Goal: Information Seeking & Learning: Learn about a topic

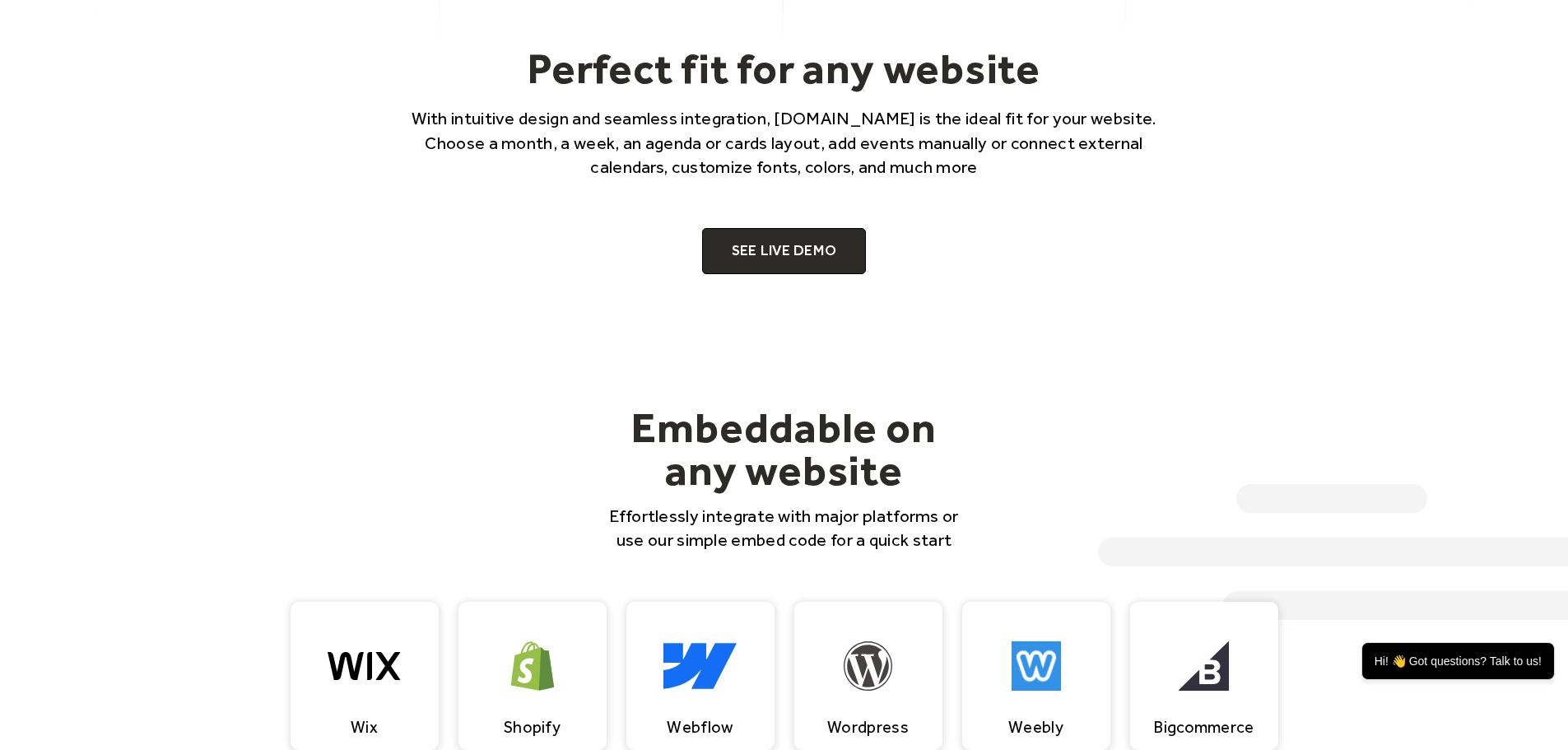
scroll to position [1070, 0]
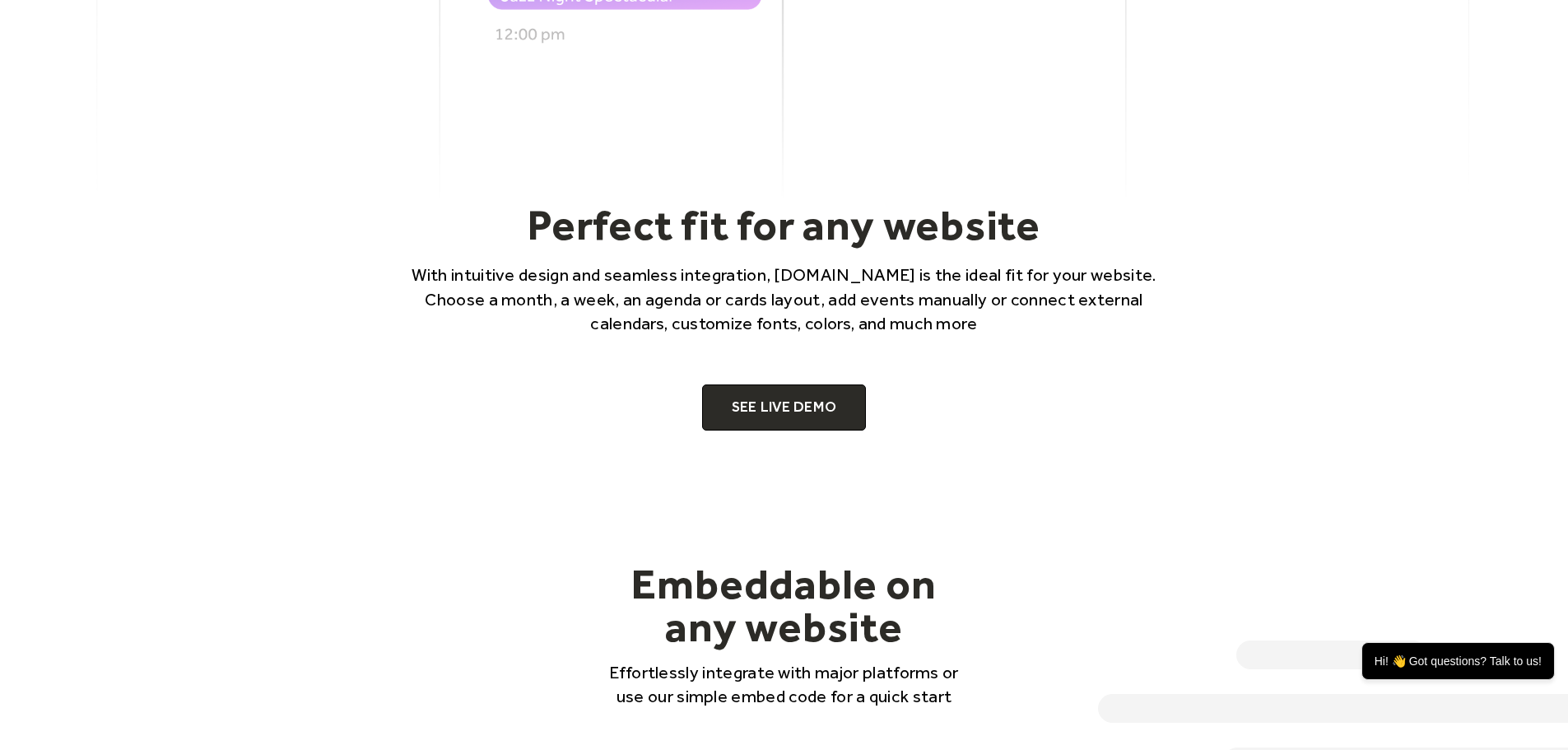
drag, startPoint x: 818, startPoint y: 399, endPoint x: 916, endPoint y: 369, distance: 102.5
click at [818, 399] on link "SEE LIVE DEMO" at bounding box center [784, 407] width 164 height 46
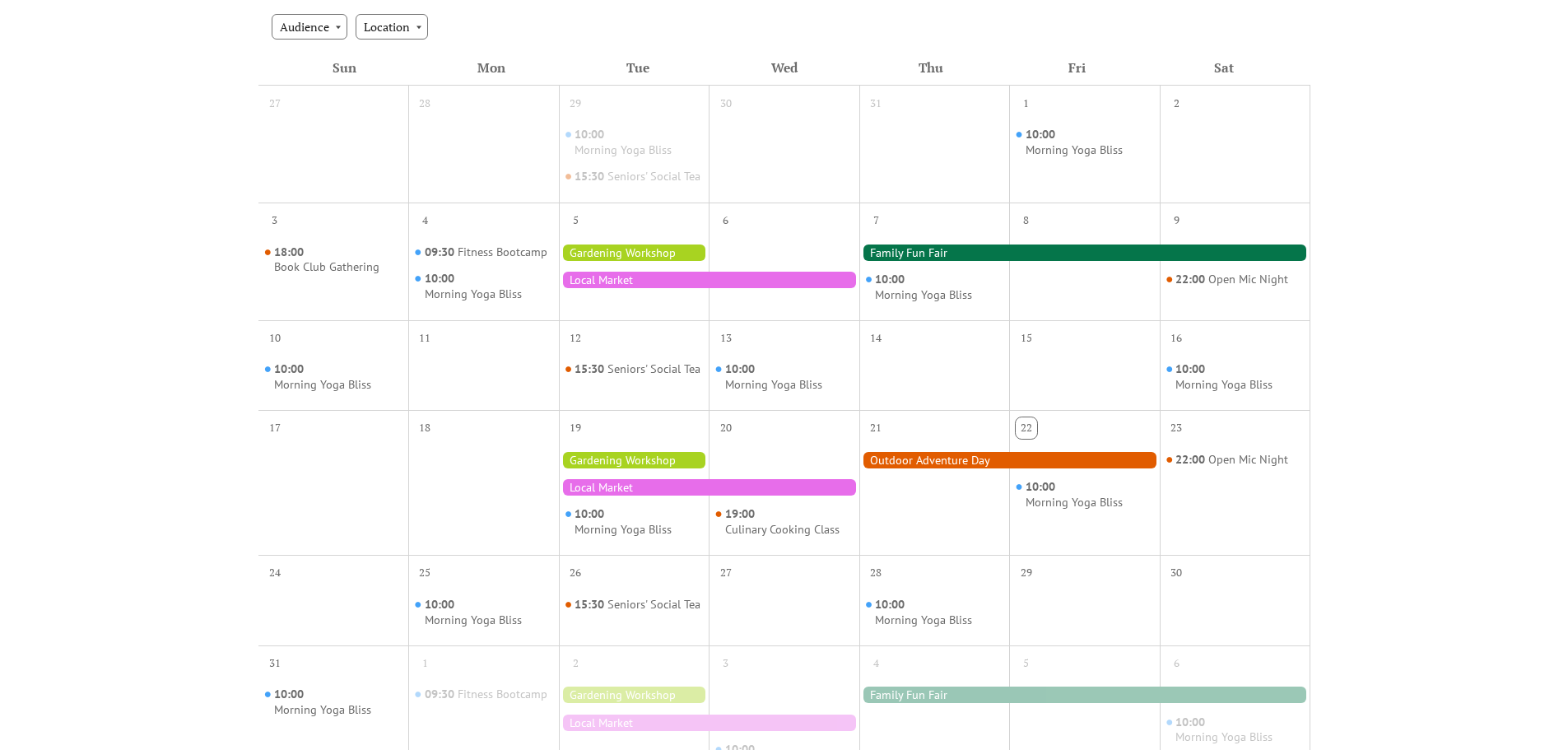
scroll to position [247, 0]
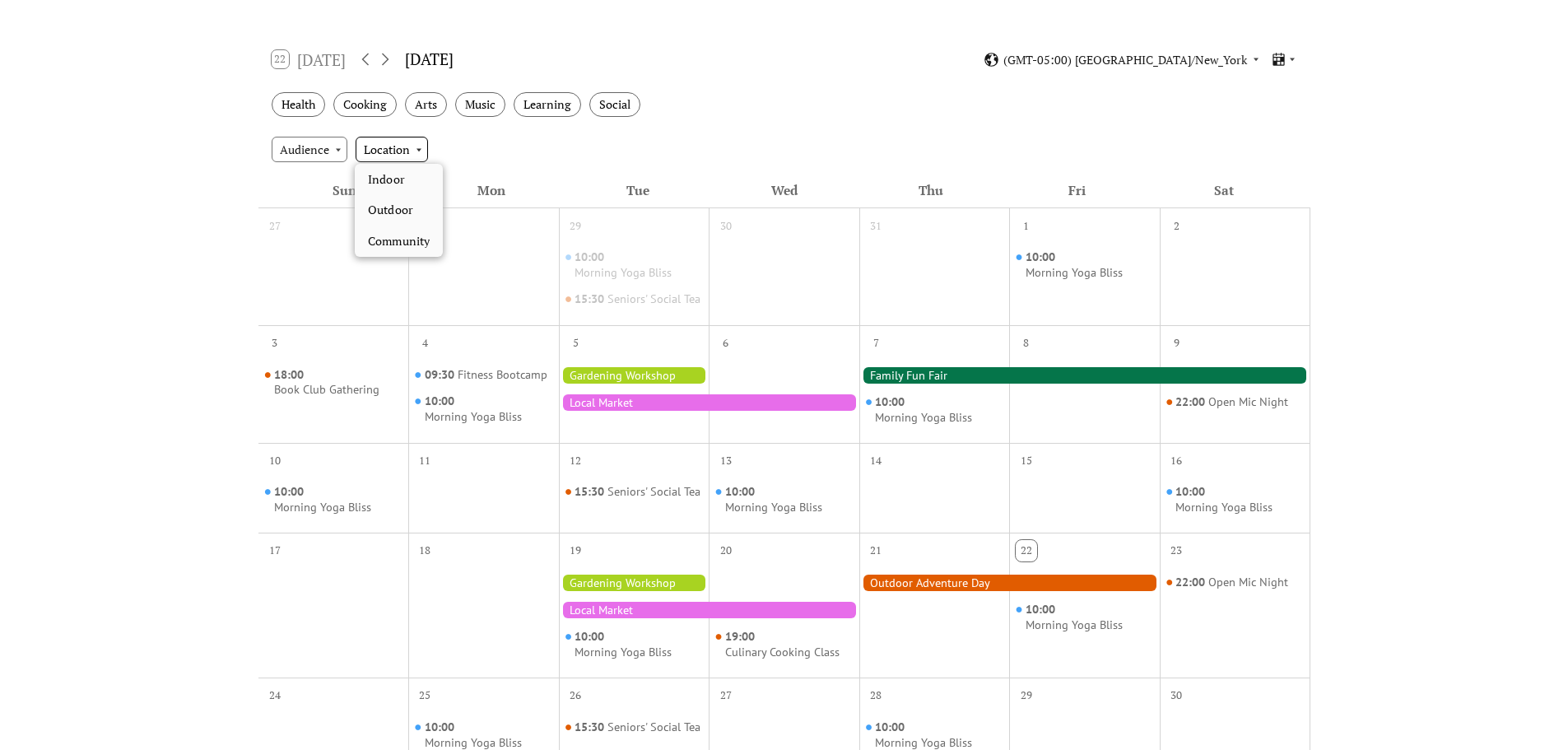
click at [420, 148] on div "Location" at bounding box center [392, 149] width 73 height 24
drag, startPoint x: 519, startPoint y: 133, endPoint x: 386, endPoint y: 134, distance: 133.0
click at [518, 133] on div "Audience Location" at bounding box center [784, 149] width 1052 height 45
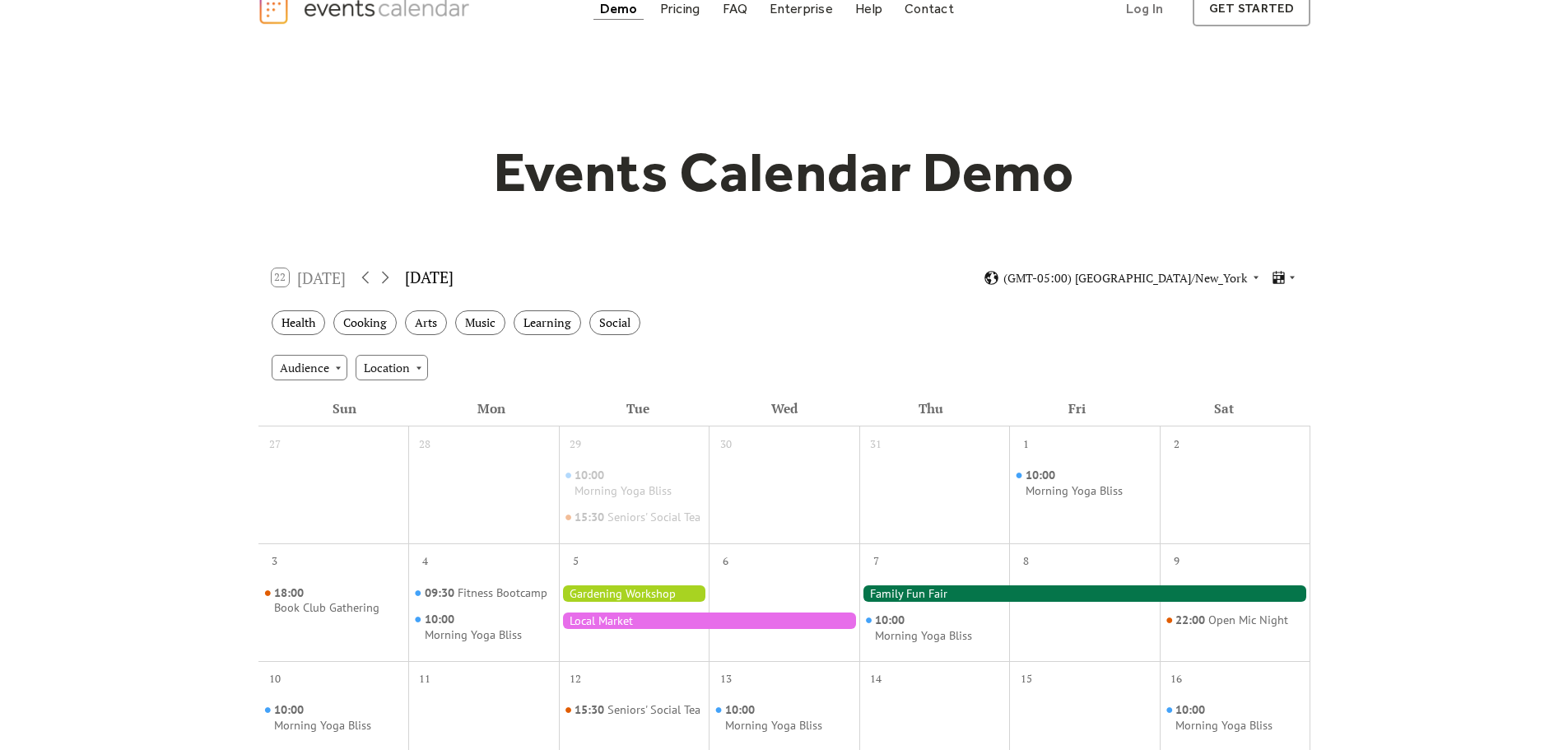
scroll to position [0, 0]
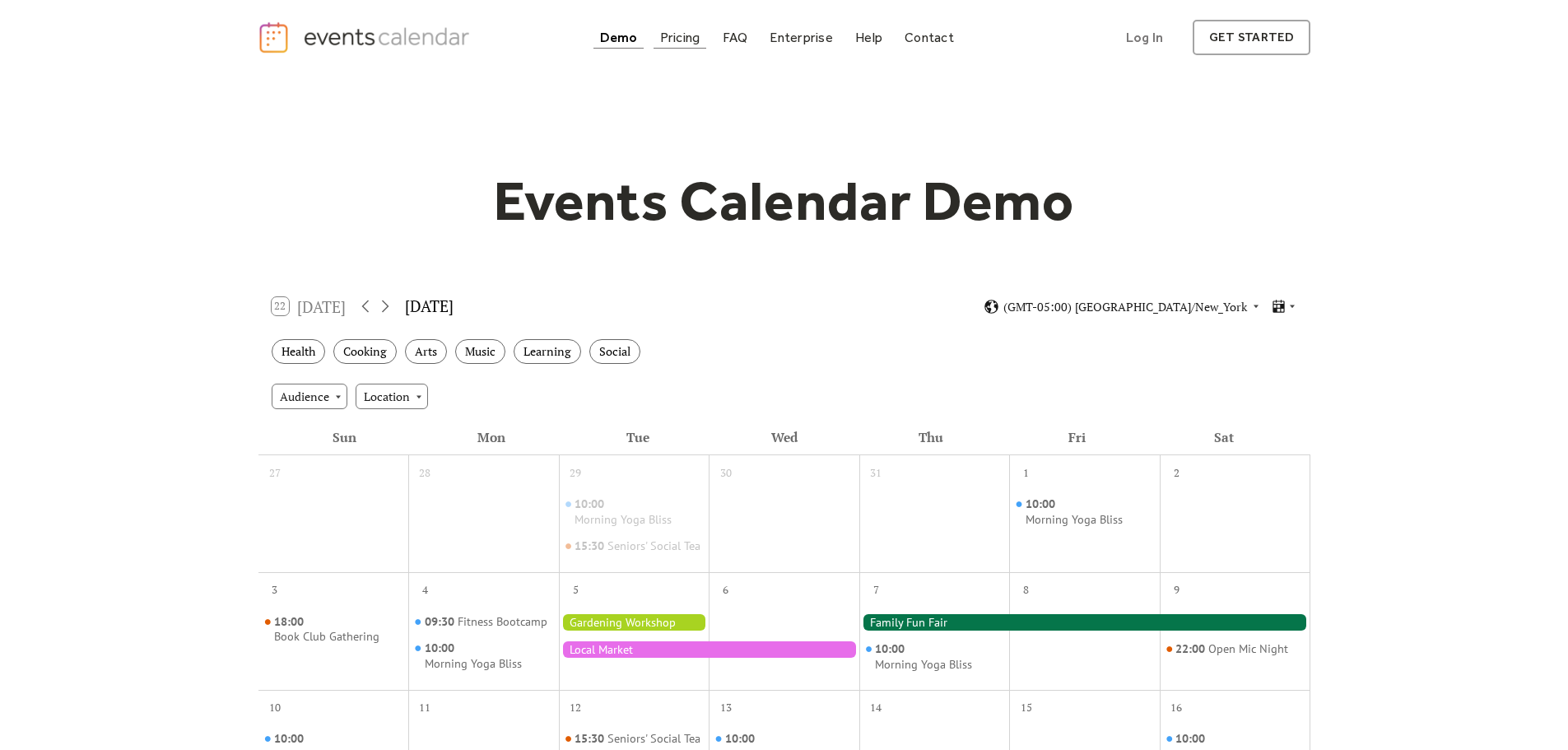
click at [680, 37] on div "Pricing" at bounding box center [680, 38] width 40 height 9
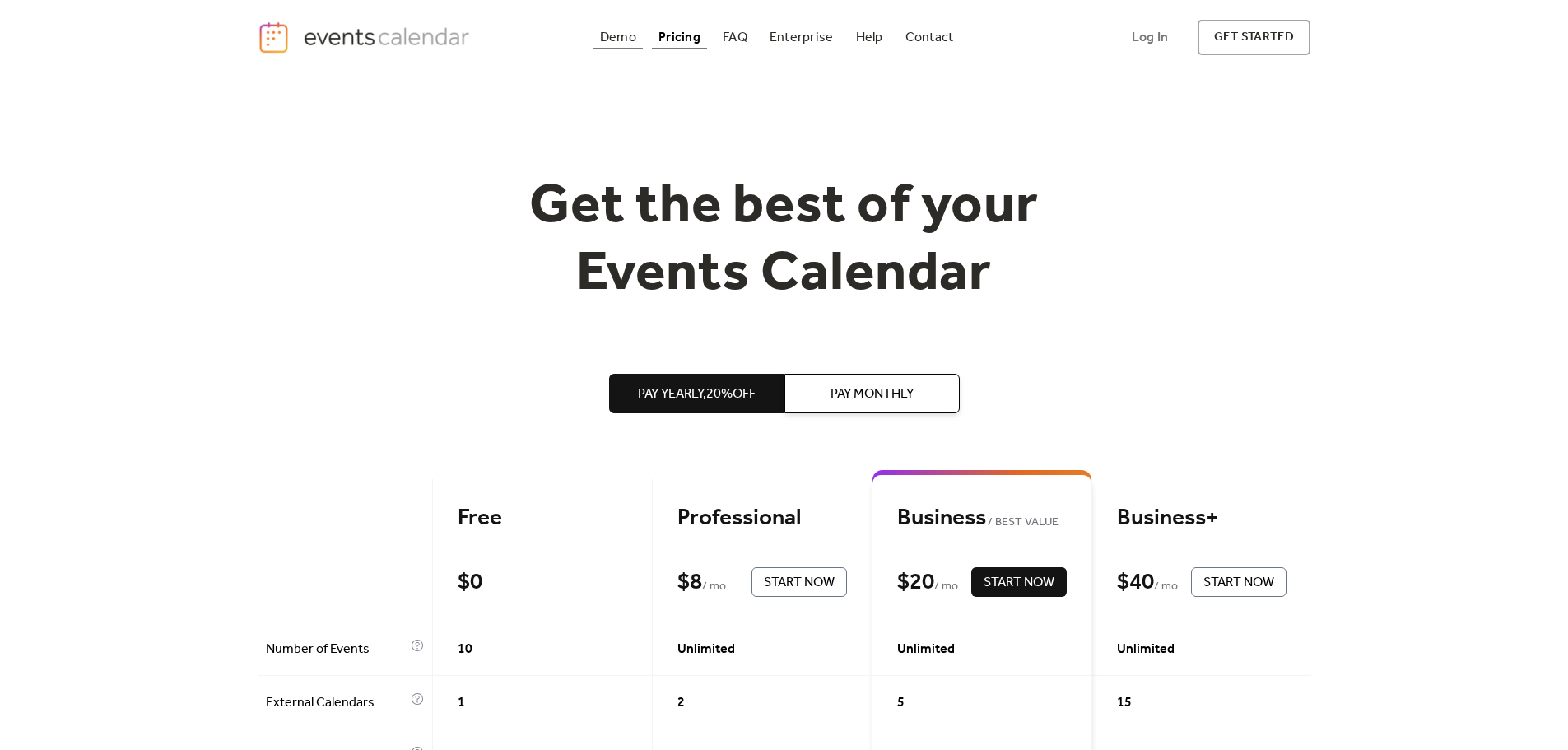
click at [625, 33] on div "Demo" at bounding box center [617, 38] width 36 height 9
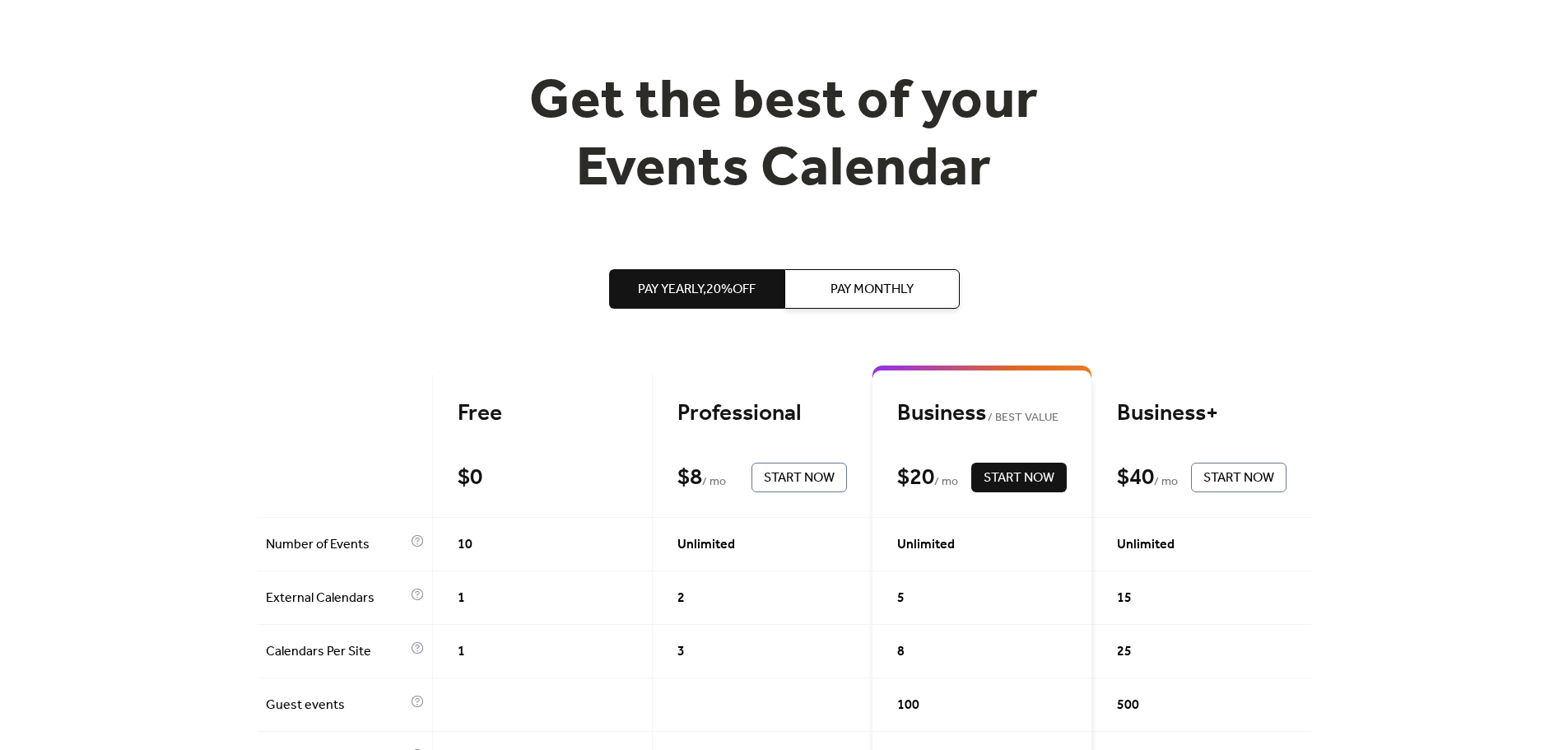
scroll to position [247, 0]
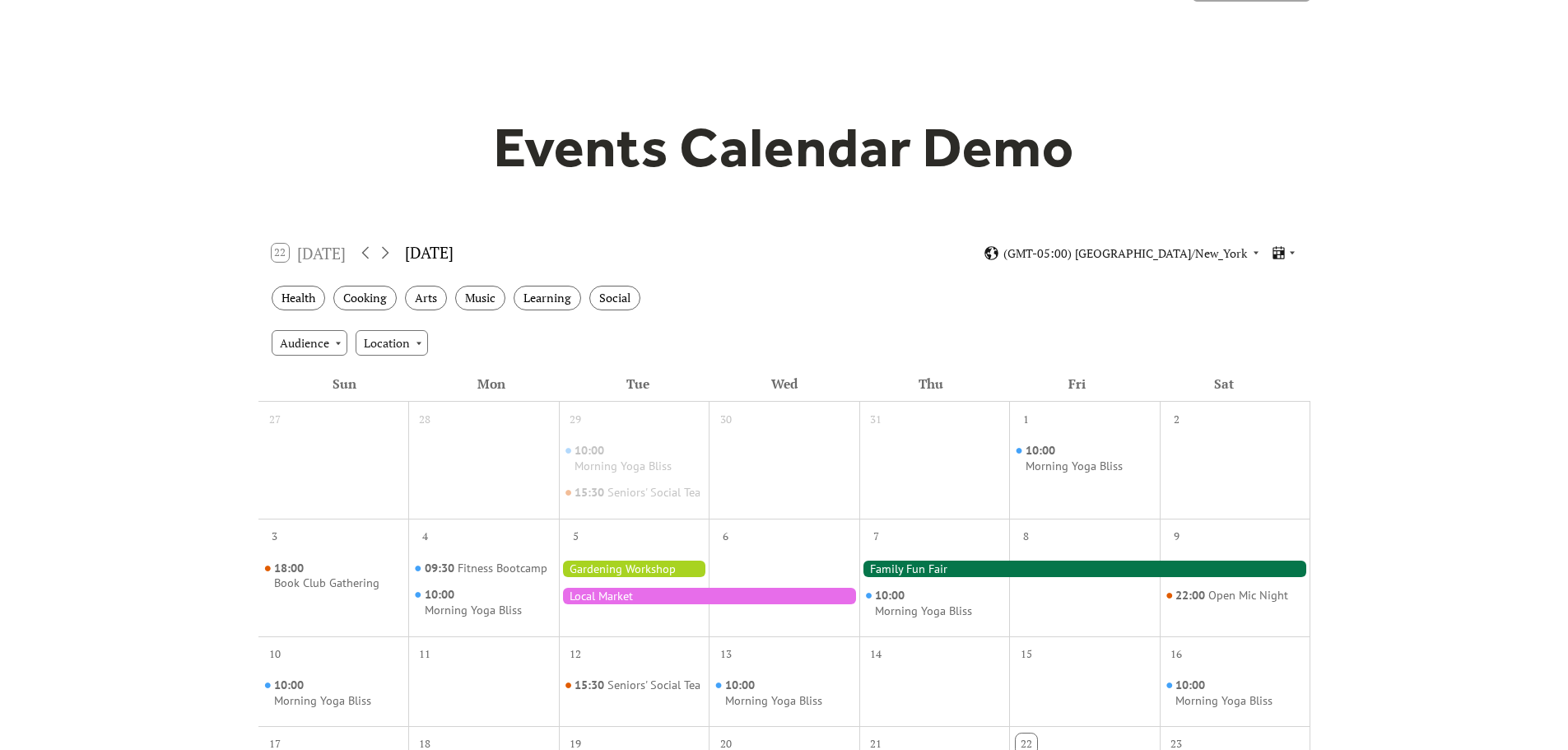
scroll to position [82, 0]
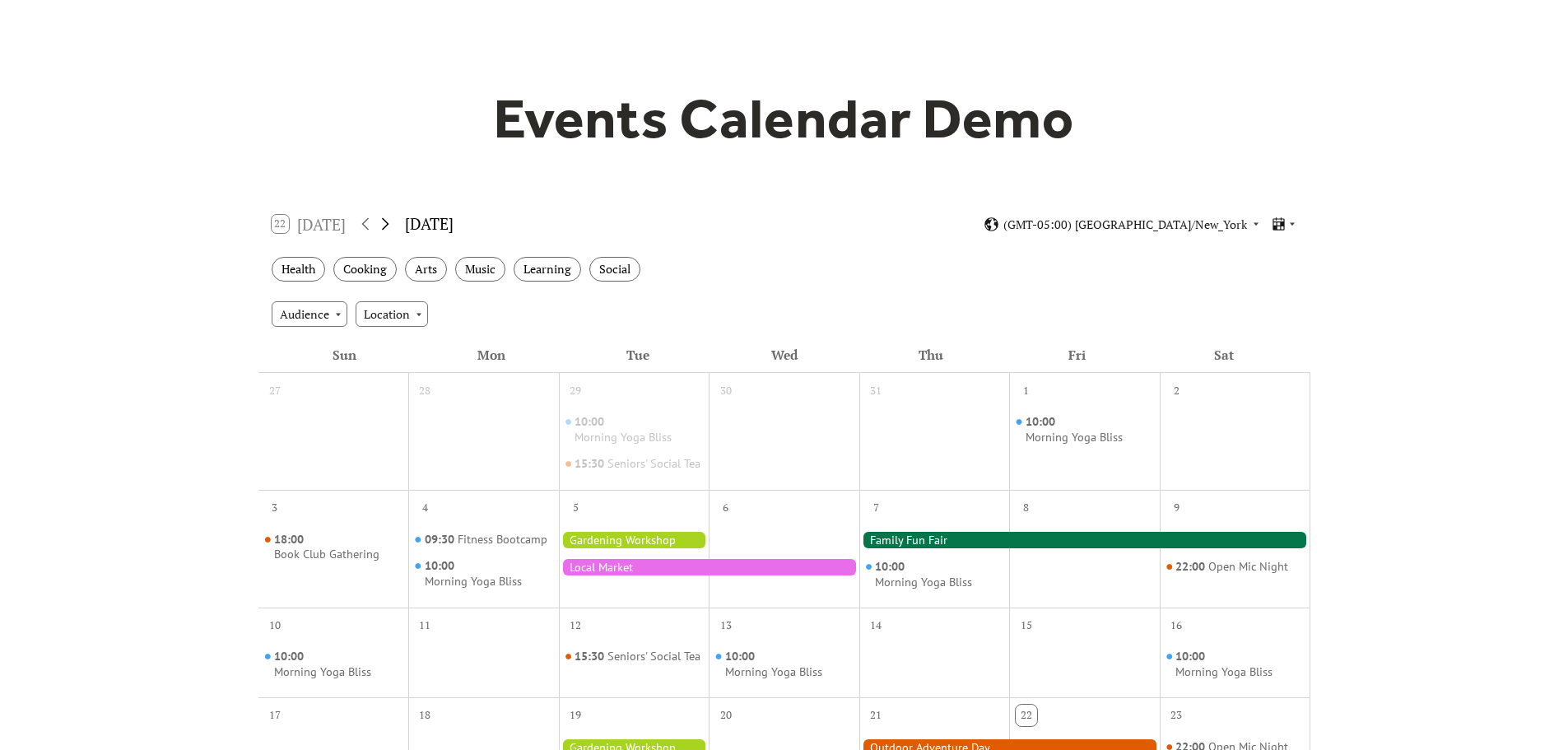
click at [388, 220] on icon at bounding box center [385, 224] width 20 height 20
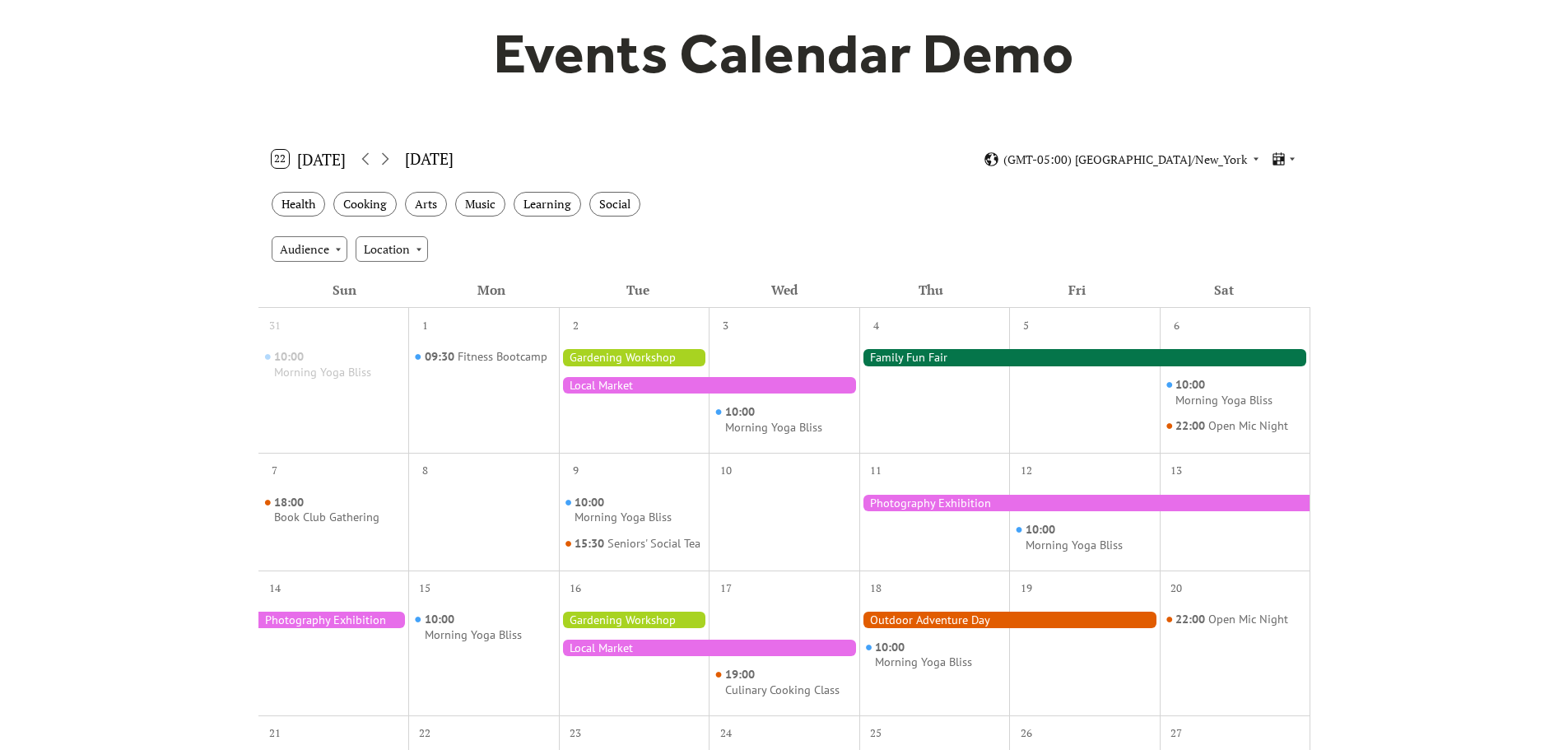
scroll to position [247, 0]
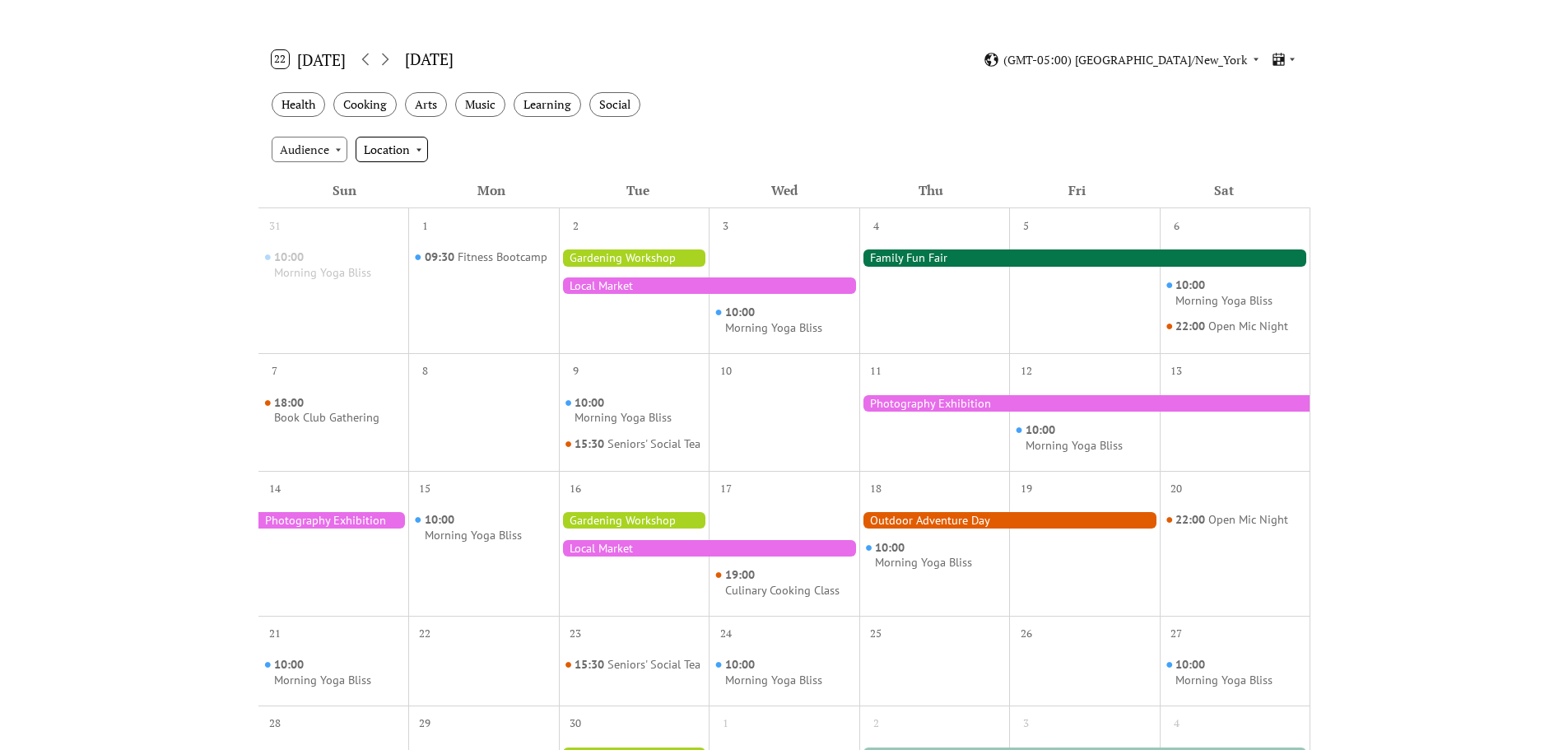
click at [411, 144] on div "Location" at bounding box center [392, 149] width 73 height 24
click at [385, 176] on span "Indoor" at bounding box center [386, 179] width 36 height 18
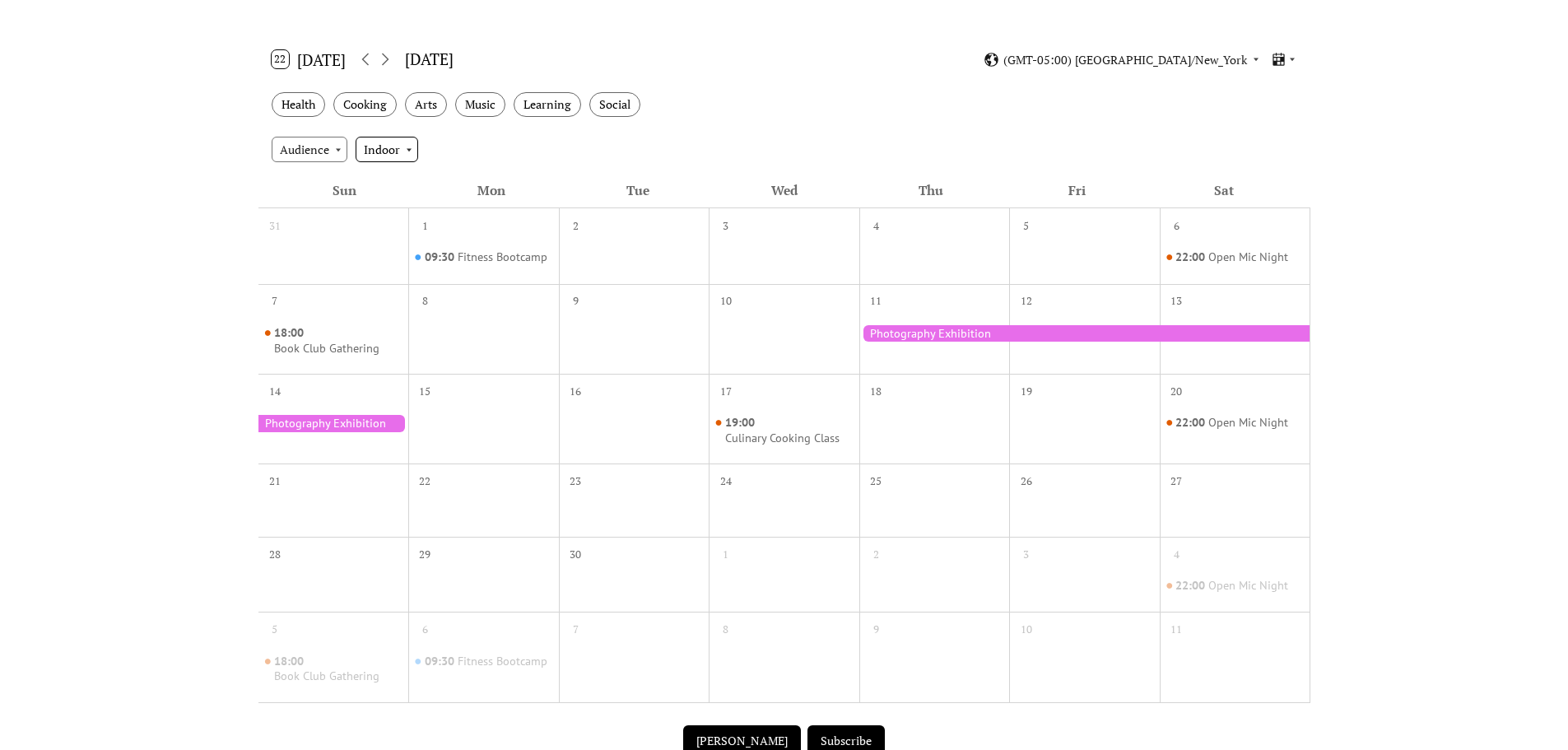
click at [407, 147] on div "Indoor" at bounding box center [387, 149] width 63 height 24
click at [385, 175] on span "Clear" at bounding box center [383, 179] width 30 height 18
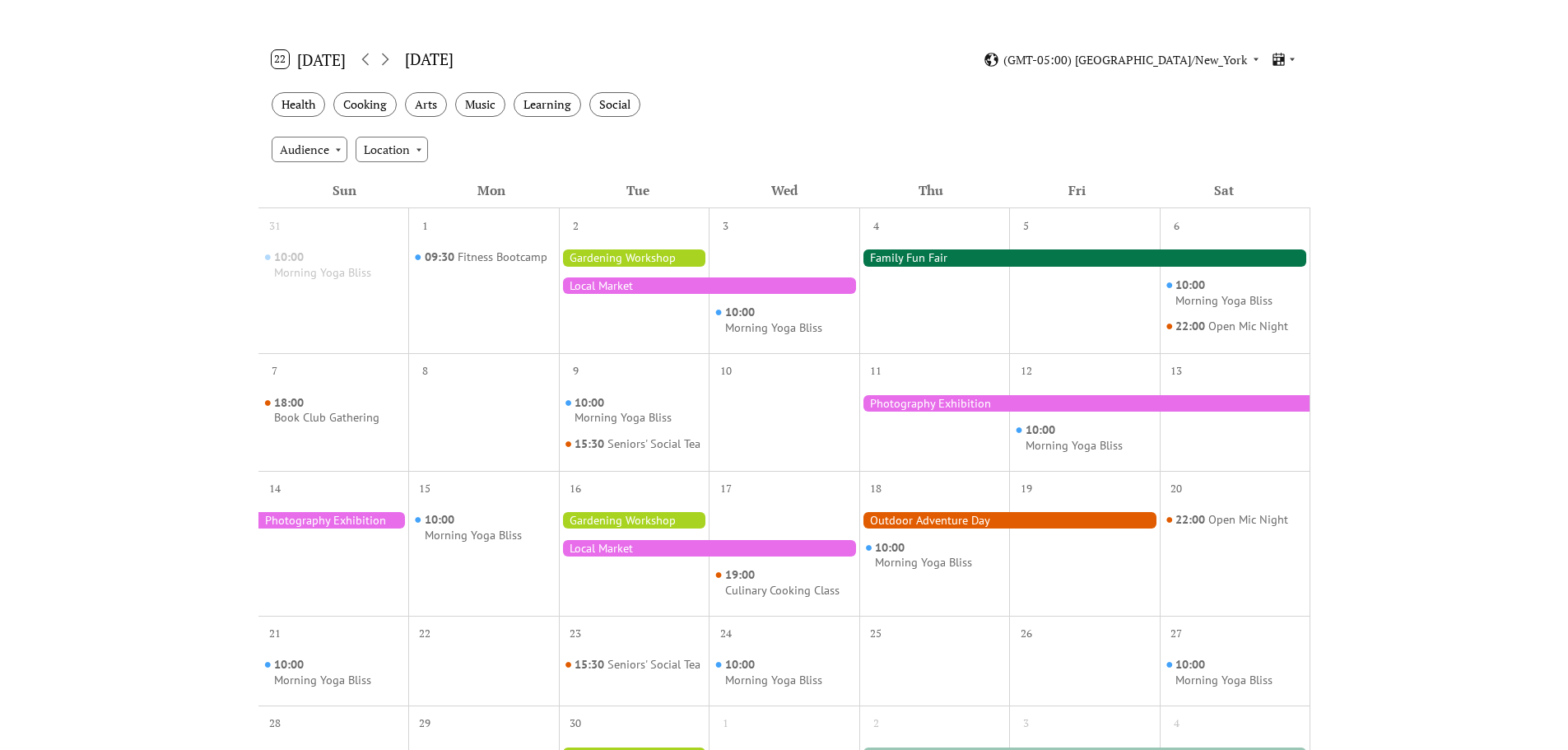
scroll to position [0, 0]
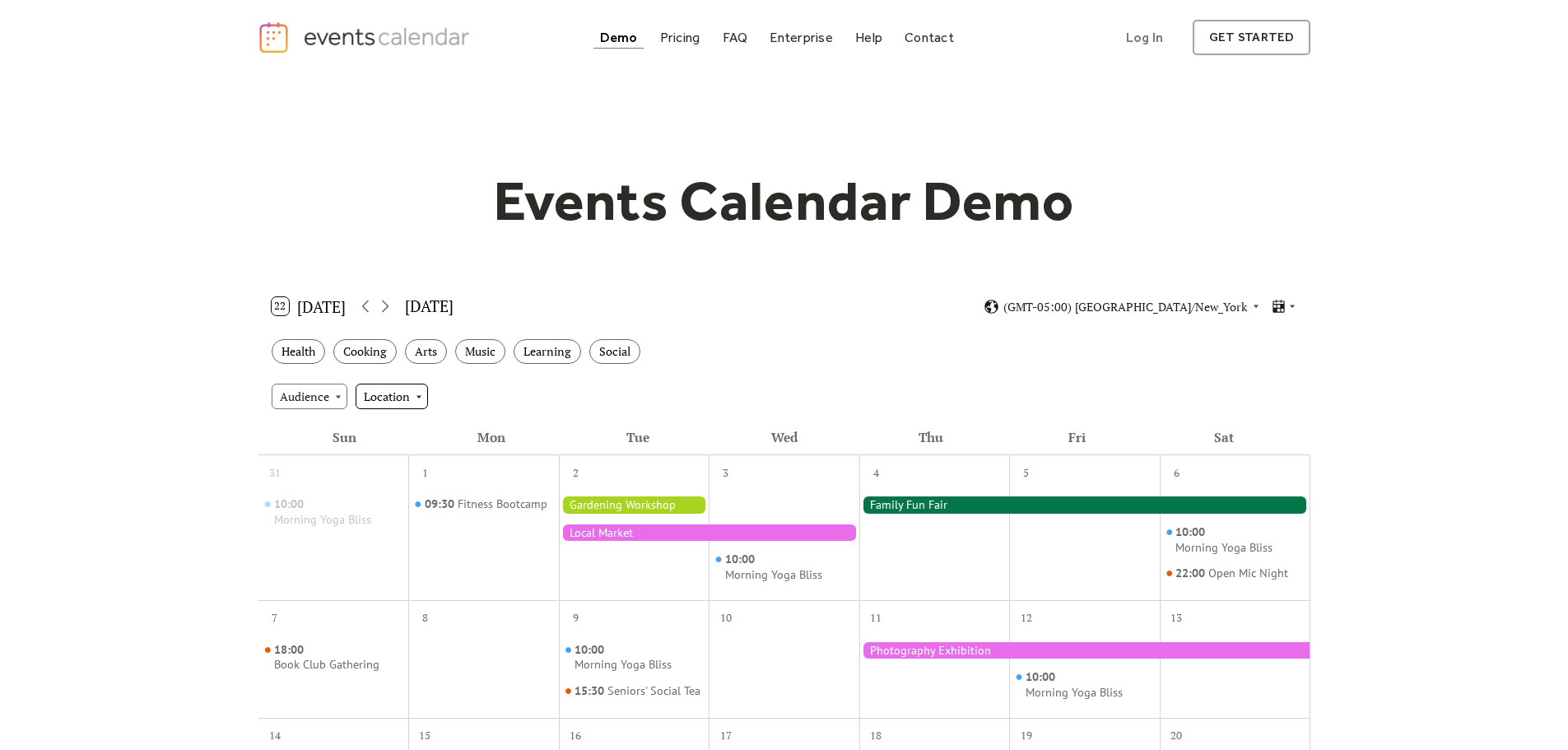
click at [414, 391] on div "Location" at bounding box center [392, 396] width 73 height 24
click at [381, 419] on span "Indoor" at bounding box center [386, 426] width 36 height 18
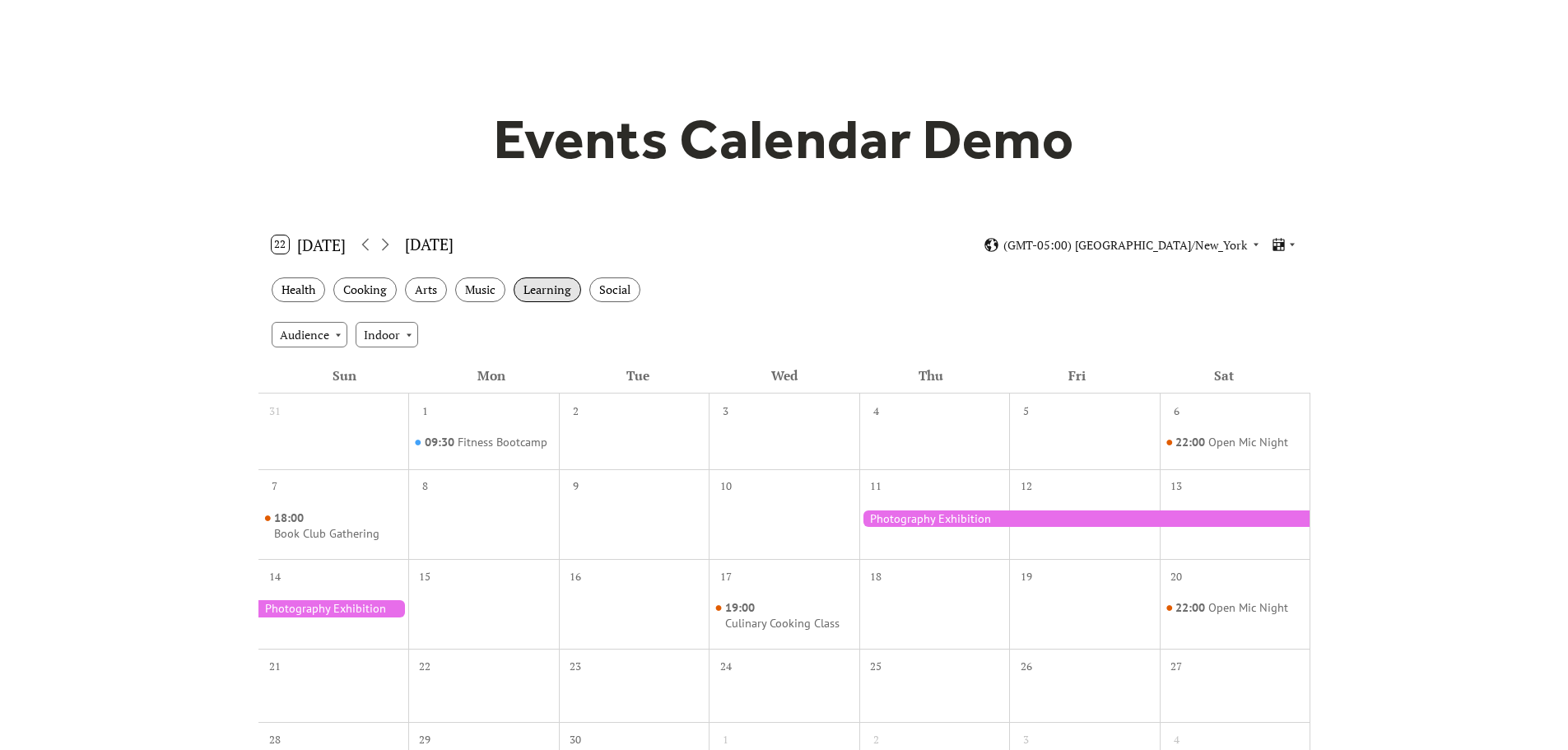
scroll to position [164, 0]
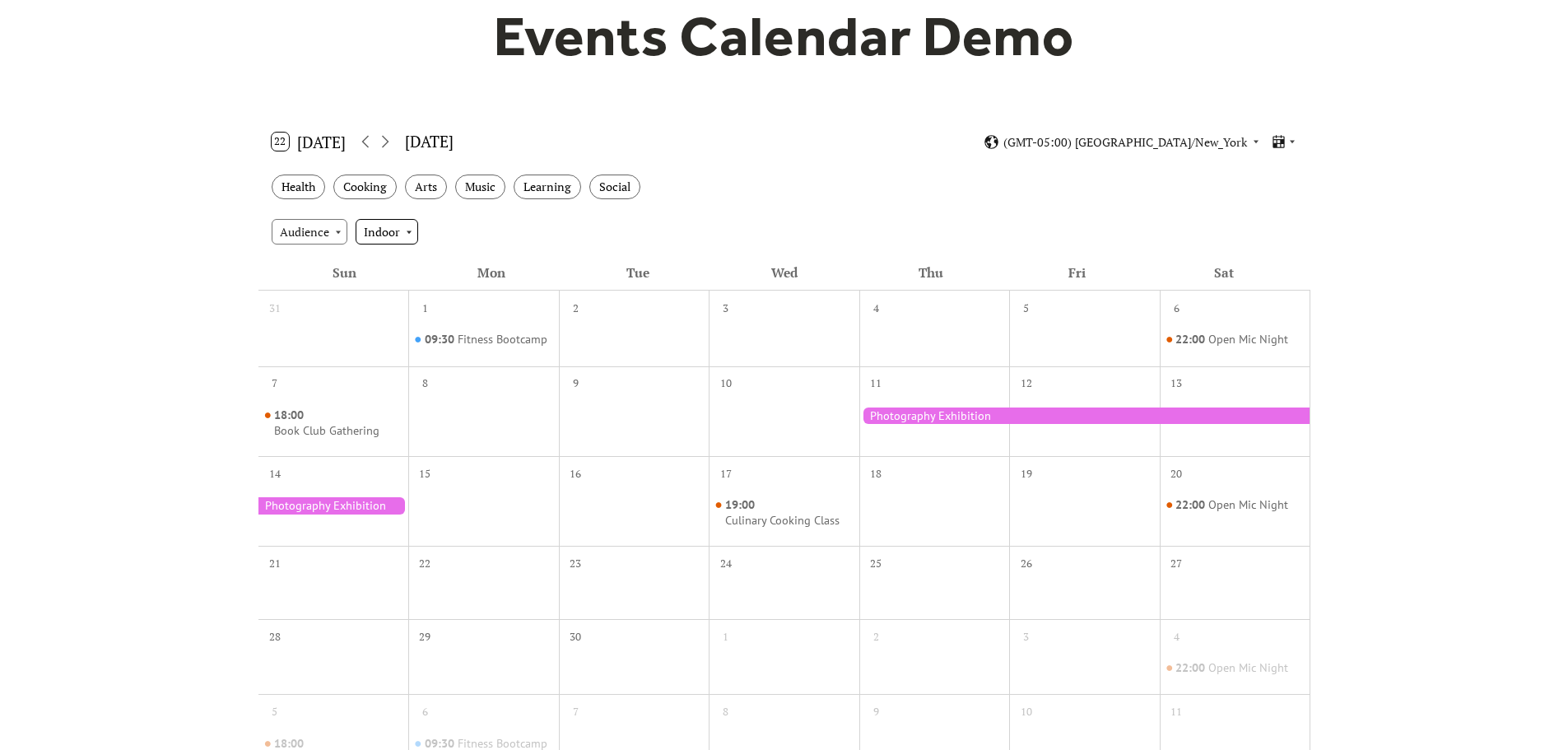
click at [408, 232] on div "Indoor" at bounding box center [387, 231] width 63 height 24
click at [390, 262] on span "Clear" at bounding box center [383, 261] width 30 height 18
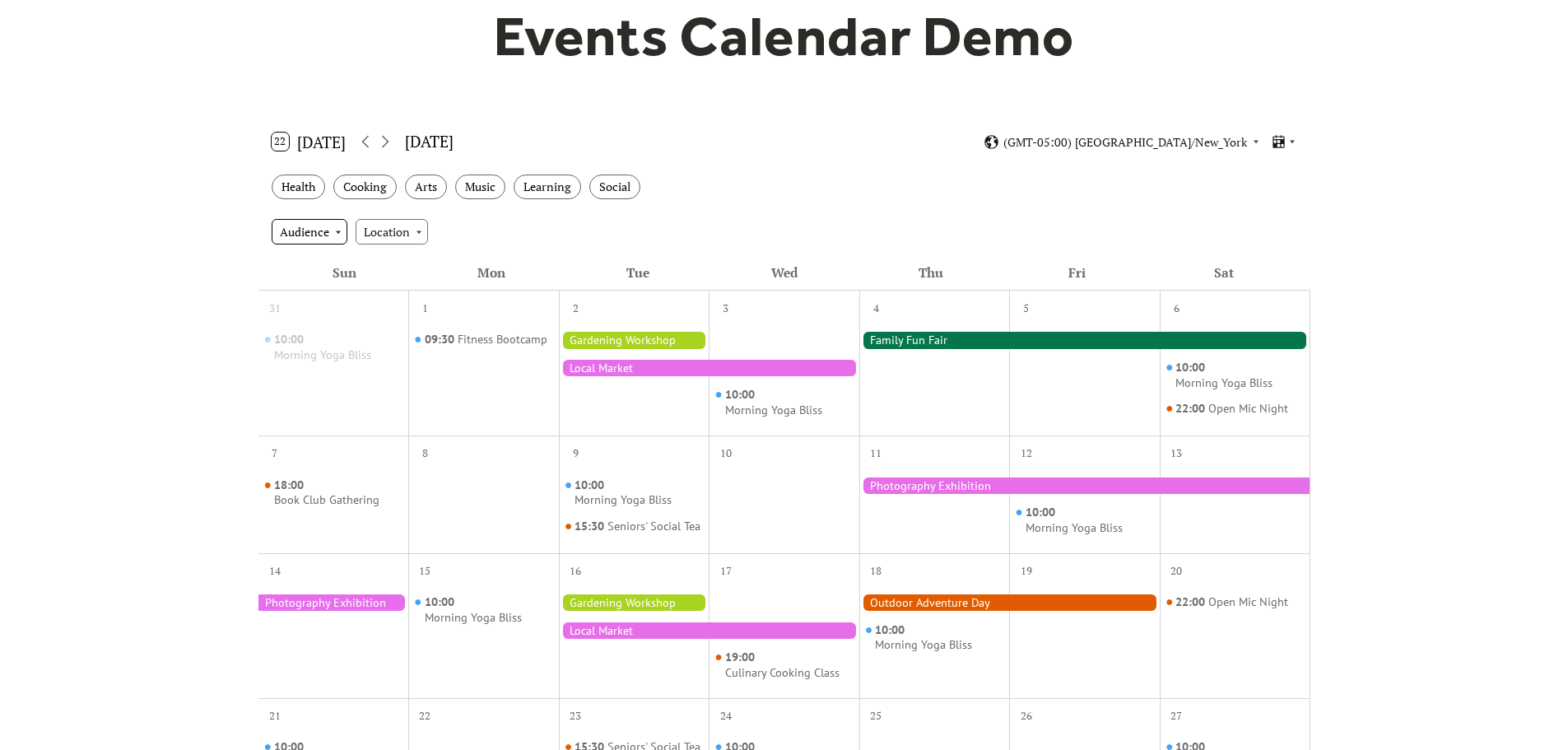
click at [329, 232] on div "Audience" at bounding box center [310, 231] width 76 height 24
click at [310, 257] on span "Adults" at bounding box center [302, 261] width 34 height 18
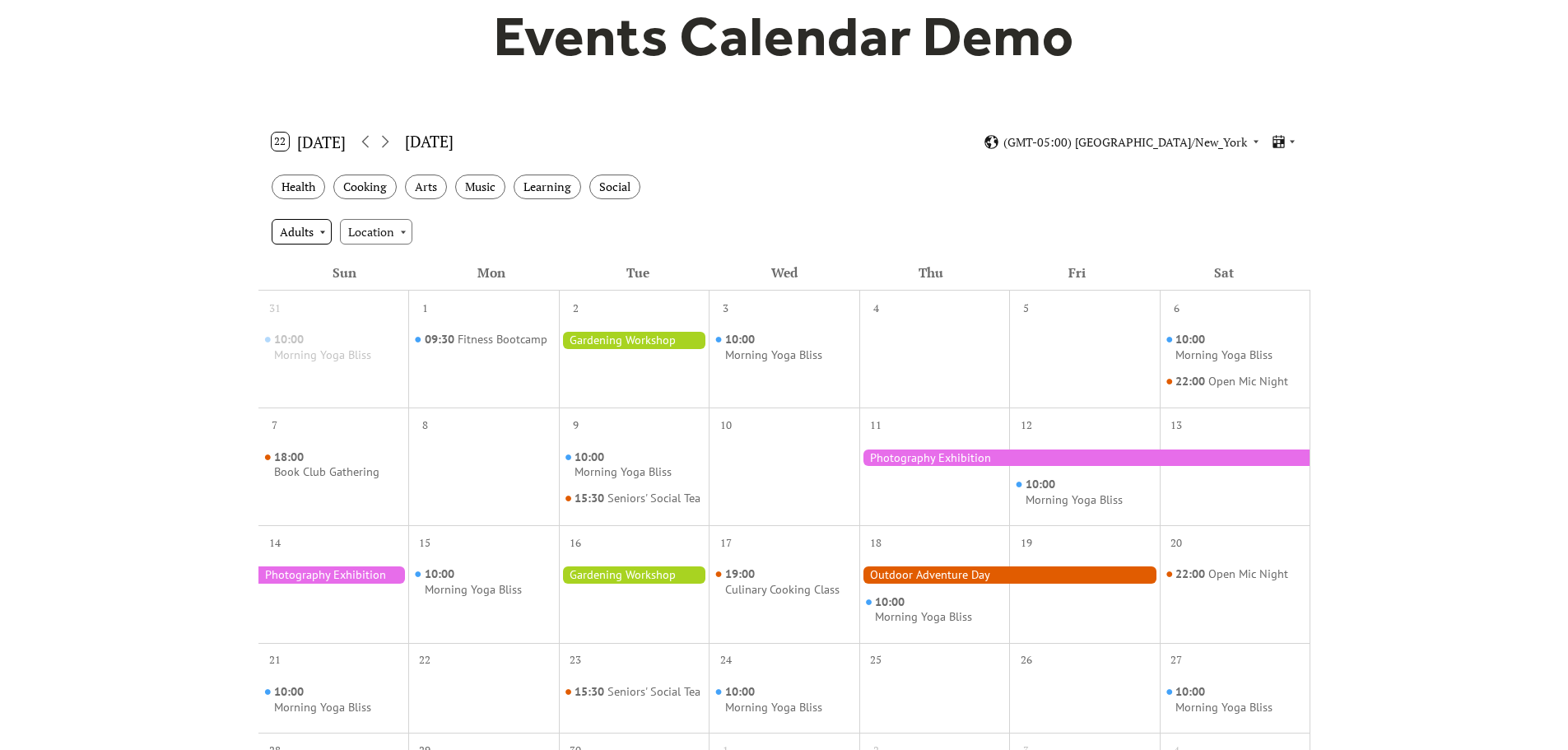
click at [323, 230] on div "Adults" at bounding box center [302, 231] width 60 height 24
click at [307, 259] on span "Clear" at bounding box center [300, 261] width 30 height 18
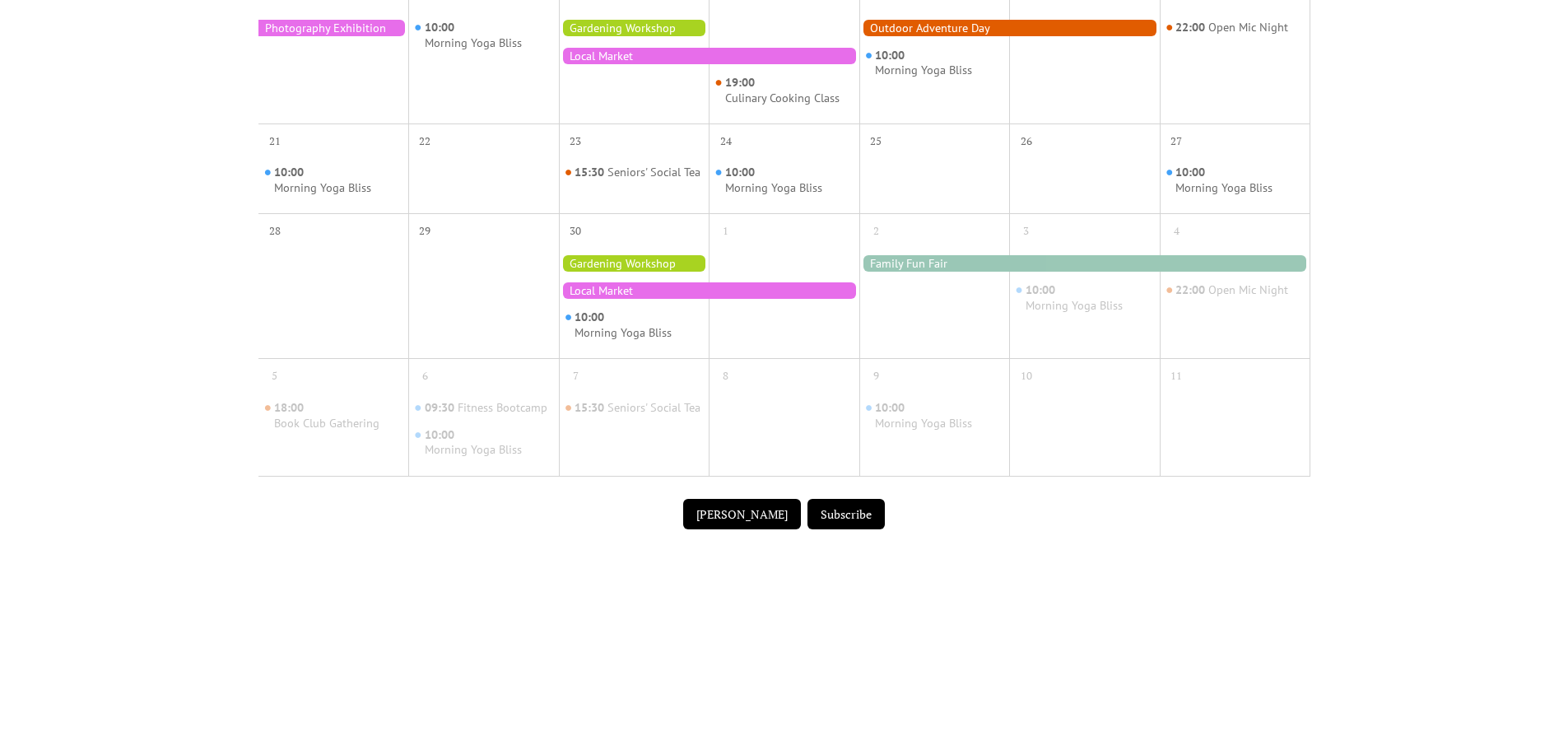
scroll to position [740, 0]
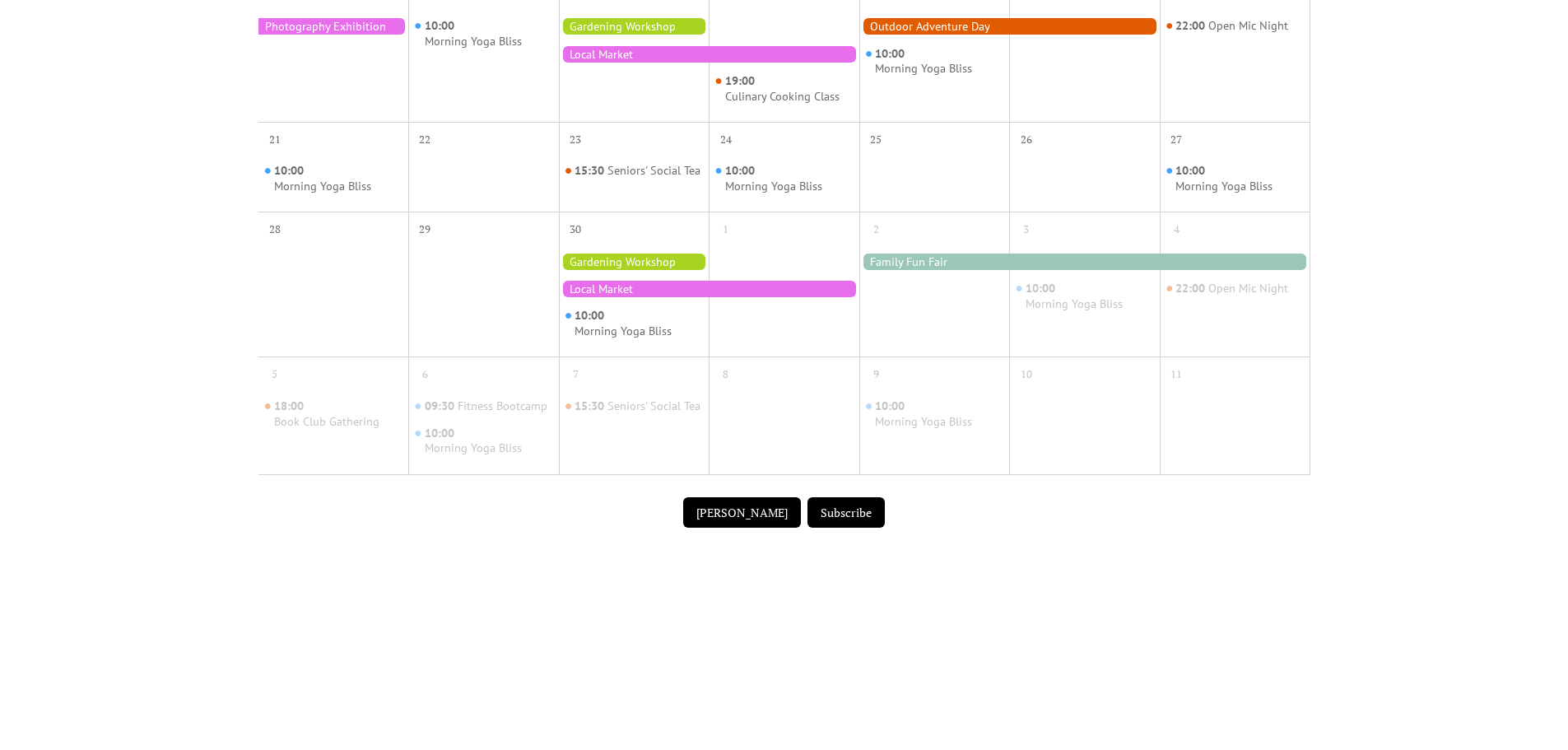
click at [723, 522] on button "Submit Event" at bounding box center [742, 513] width 118 height 31
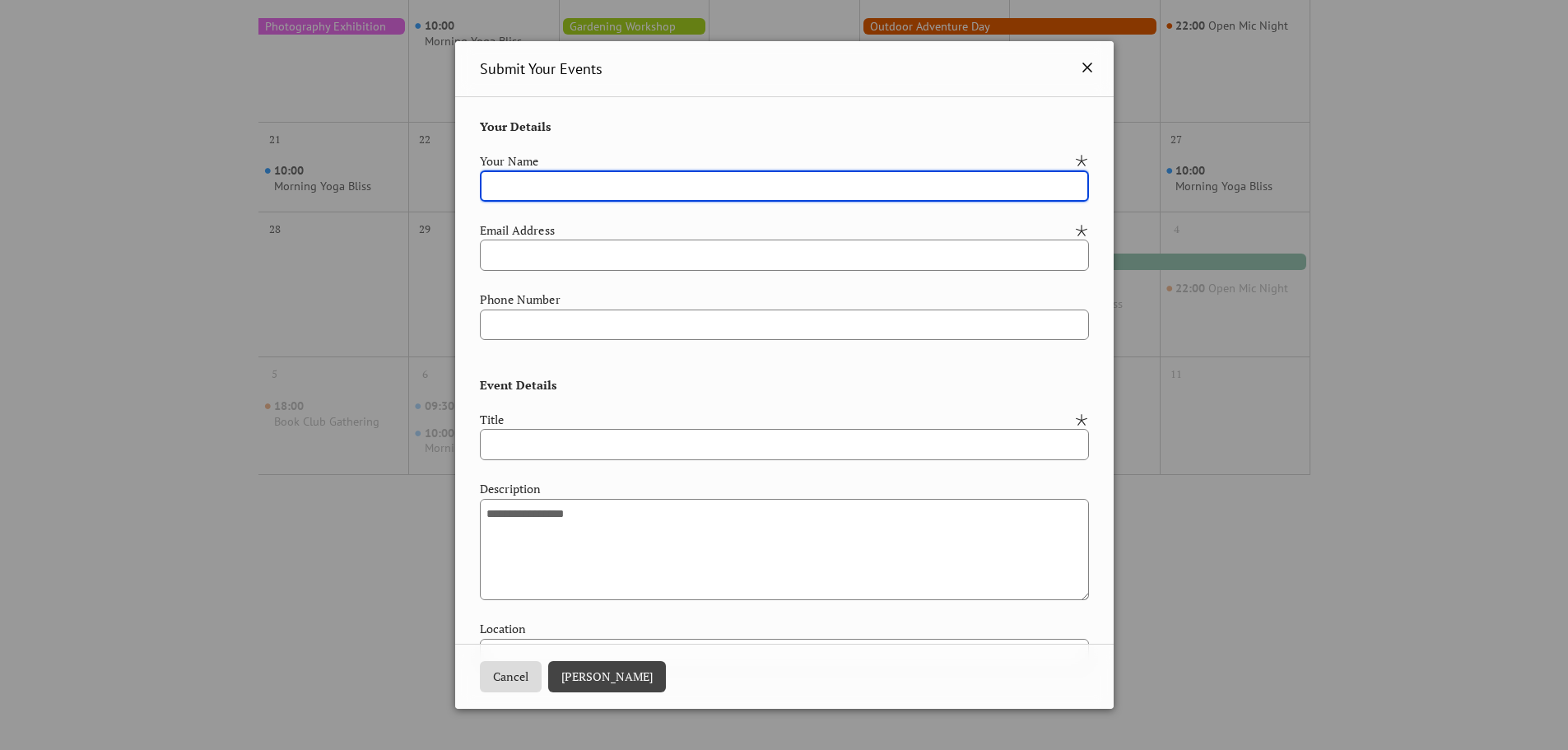
click at [1081, 61] on icon at bounding box center [1087, 67] width 20 height 20
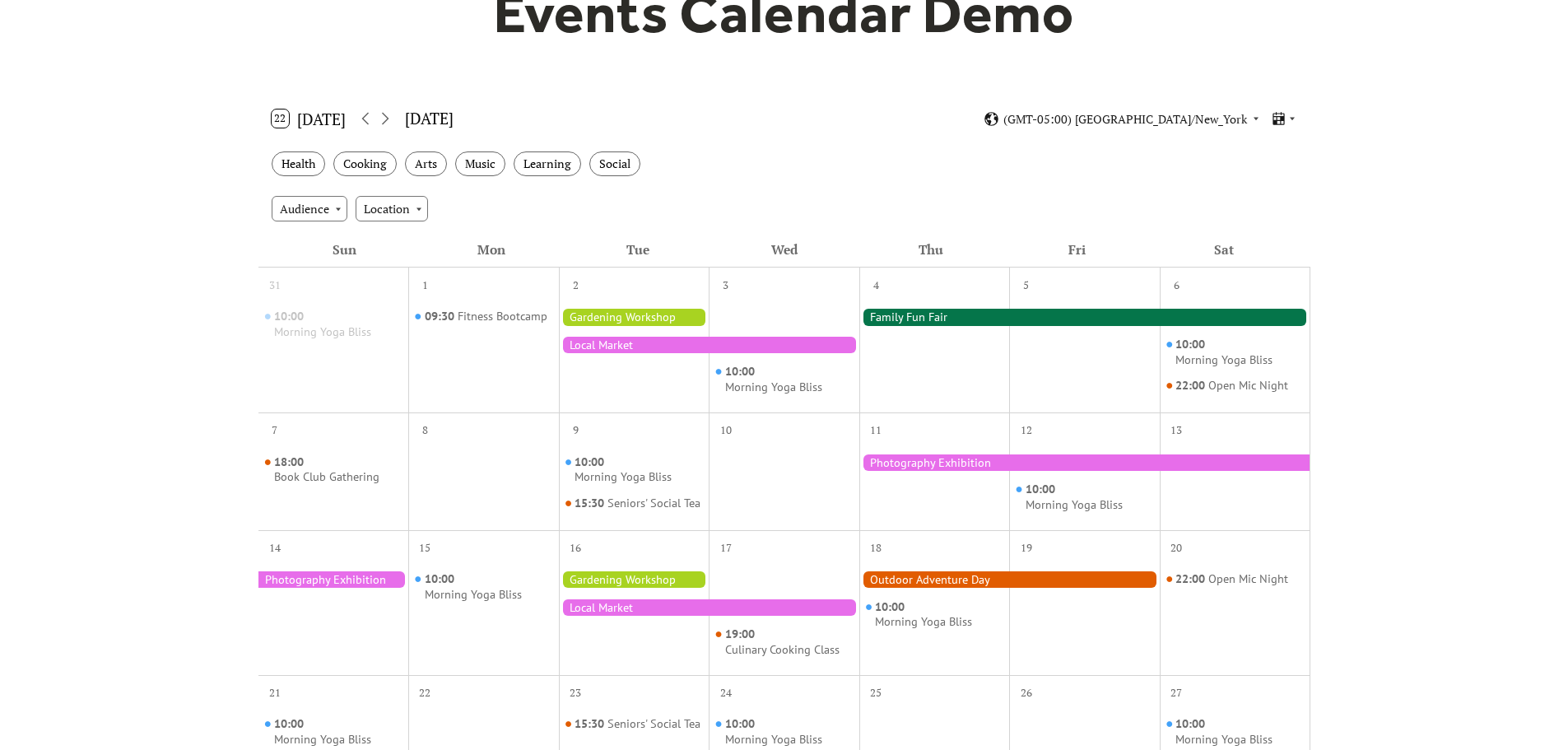
scroll to position [164, 0]
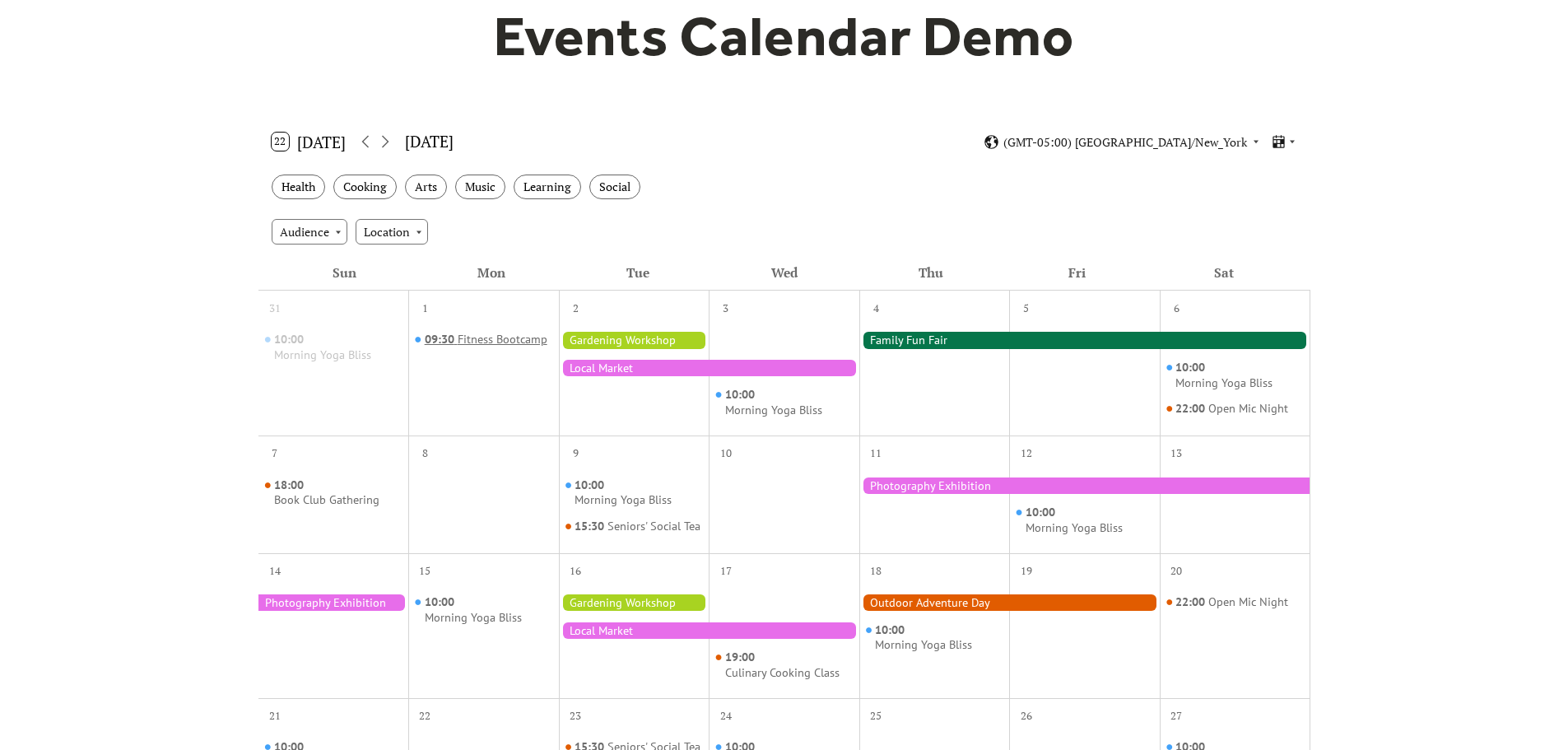
click at [512, 336] on div "Fitness Bootcamp" at bounding box center [502, 339] width 90 height 16
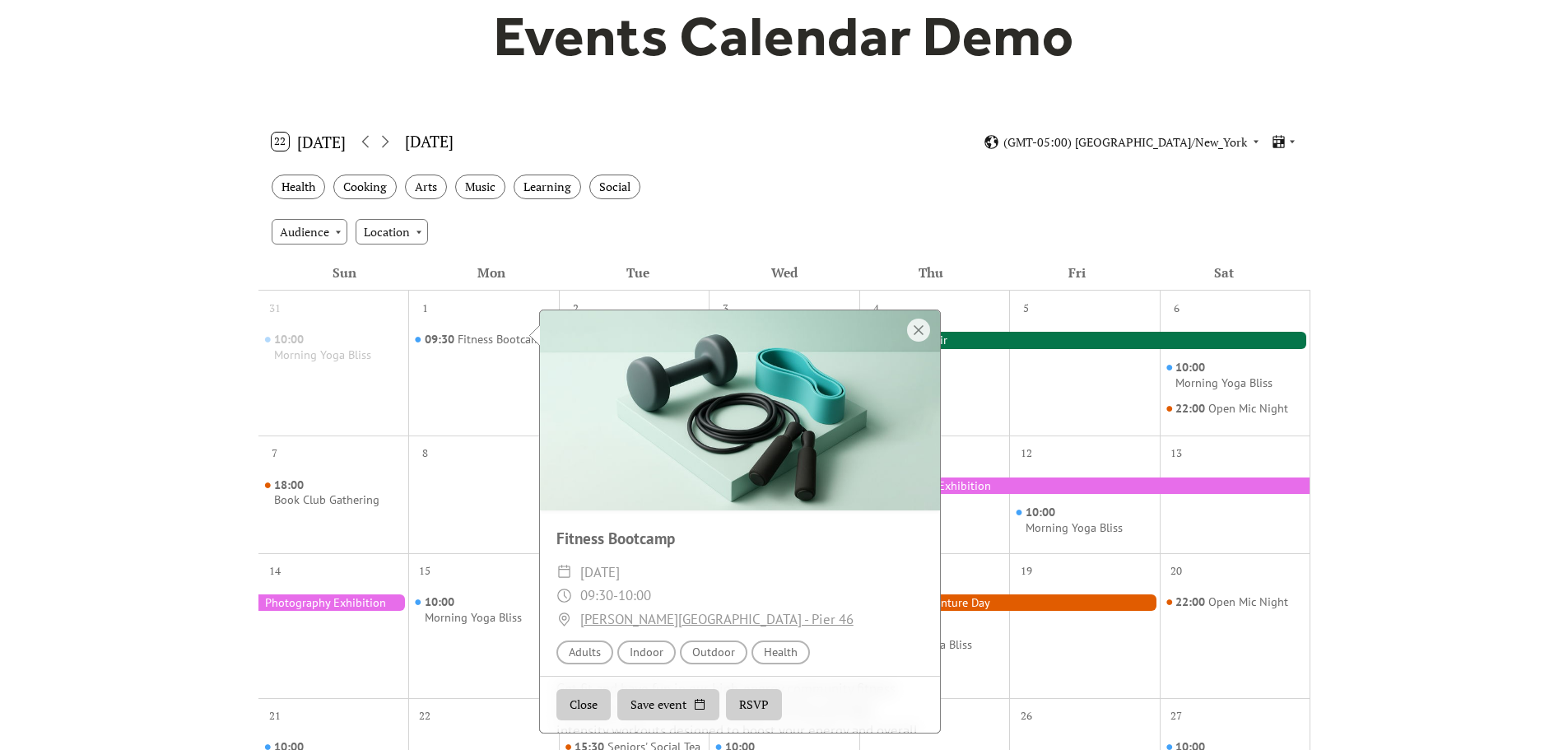
click at [911, 330] on div at bounding box center [918, 330] width 23 height 23
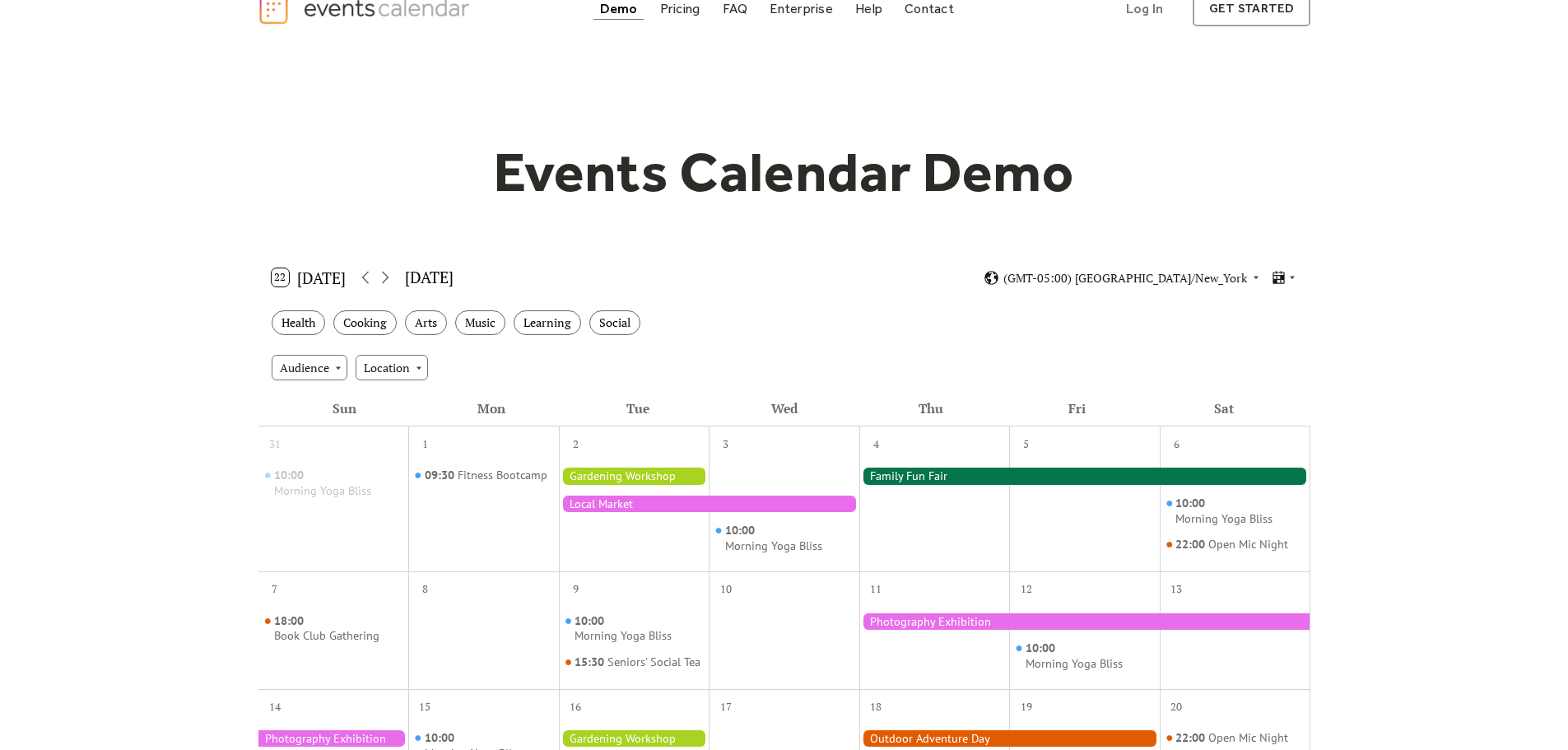
scroll to position [0, 0]
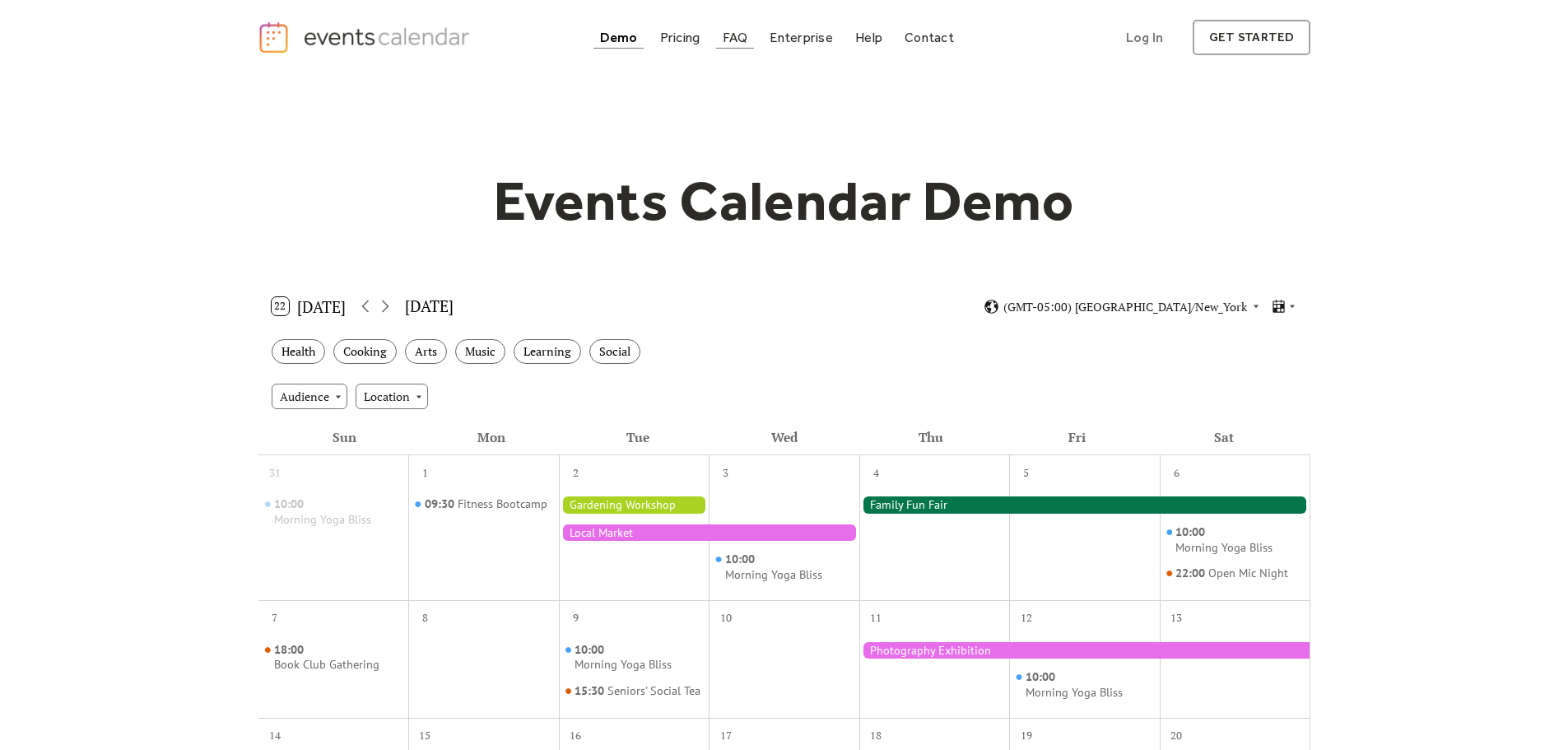
click at [740, 38] on div "FAQ" at bounding box center [735, 38] width 25 height 9
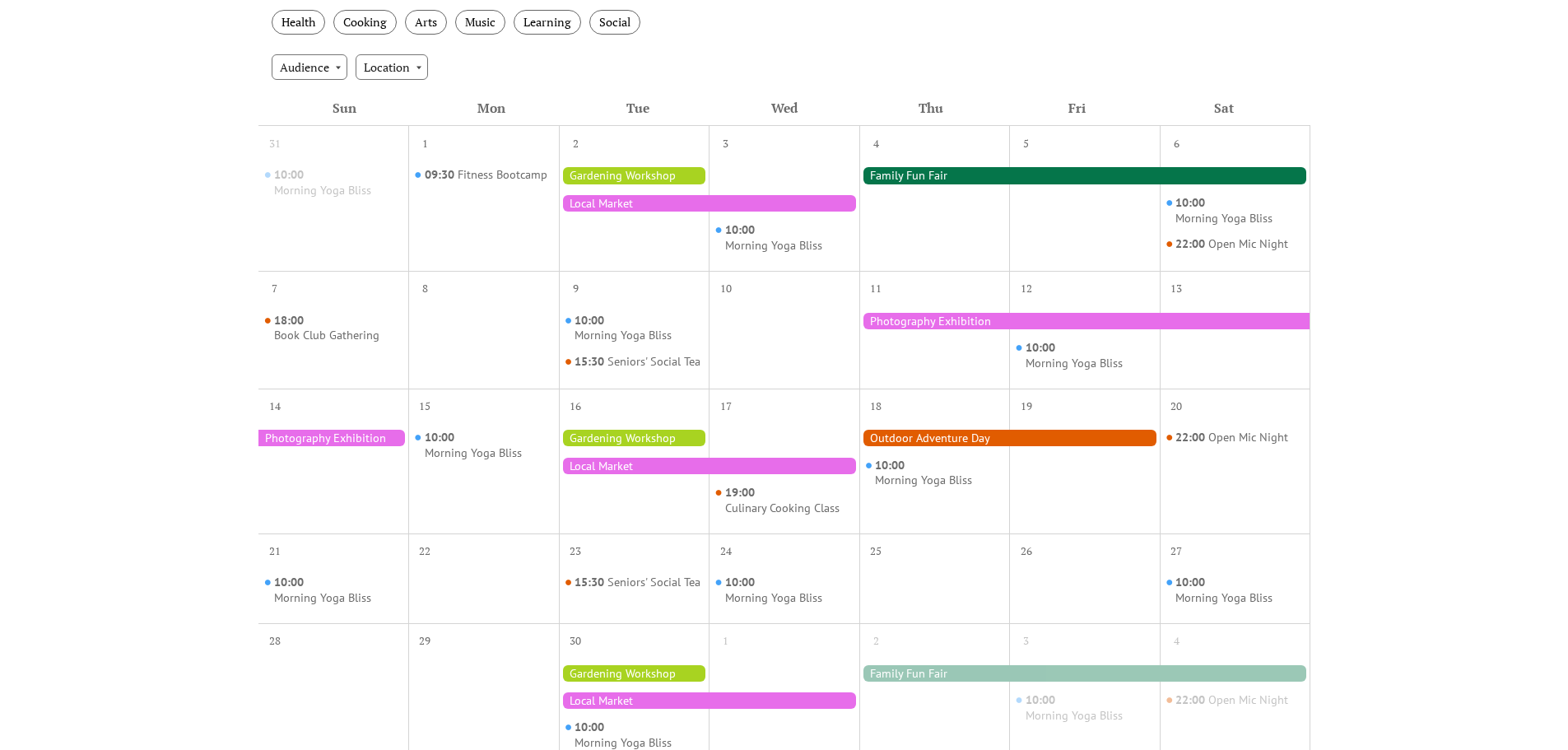
scroll to position [658, 0]
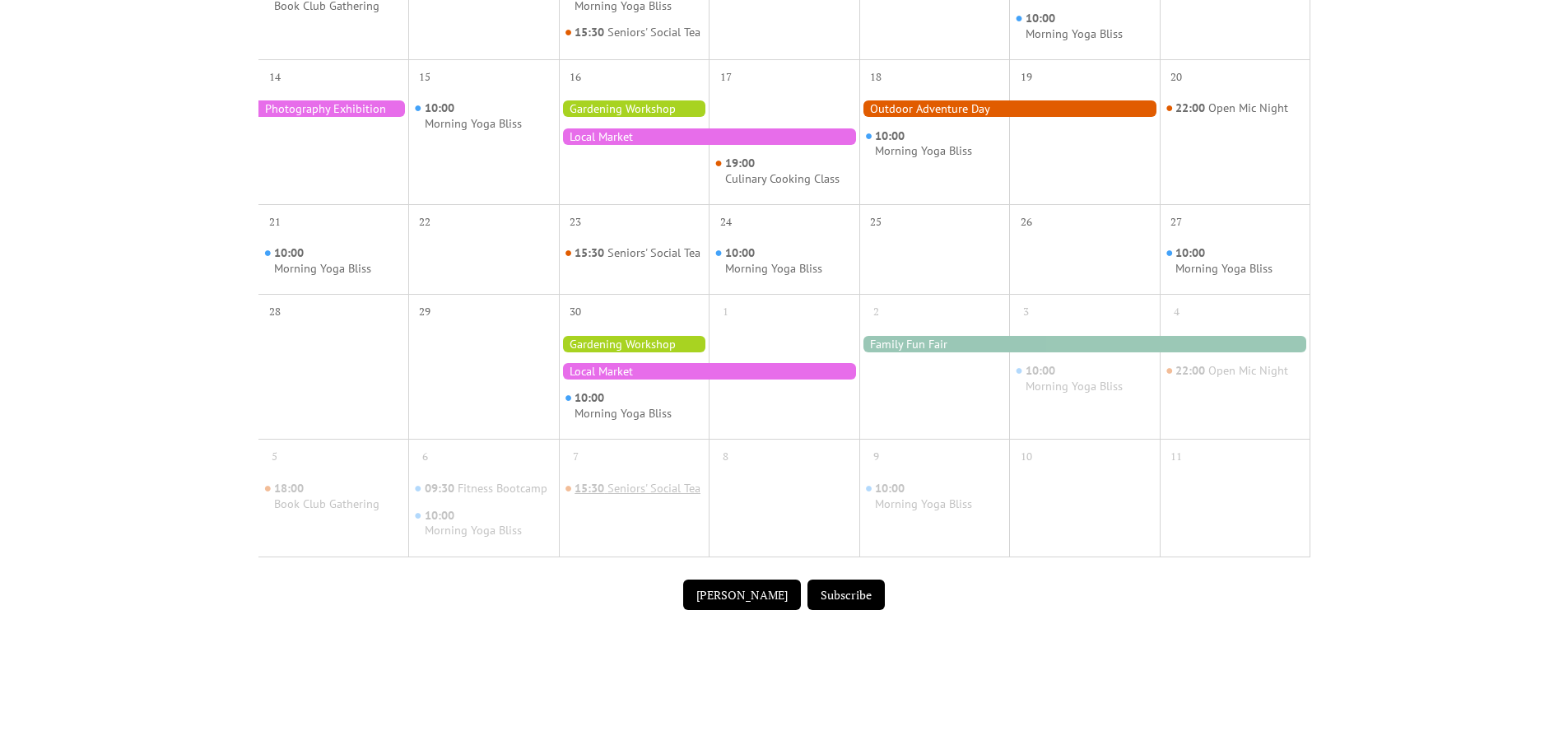
click at [643, 497] on div "Seniors' Social Tea" at bounding box center [654, 489] width 93 height 16
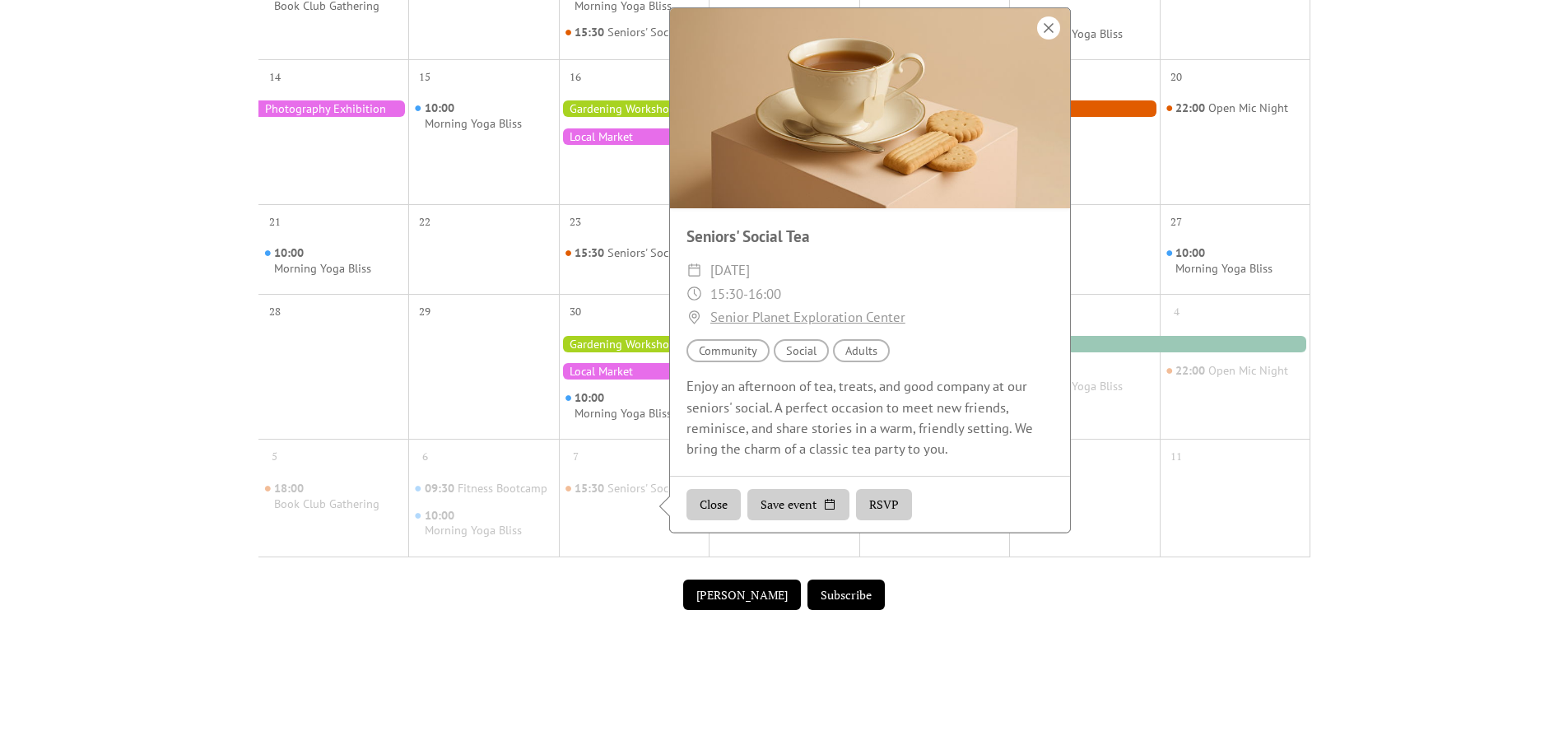
click at [1052, 35] on div at bounding box center [1049, 28] width 23 height 23
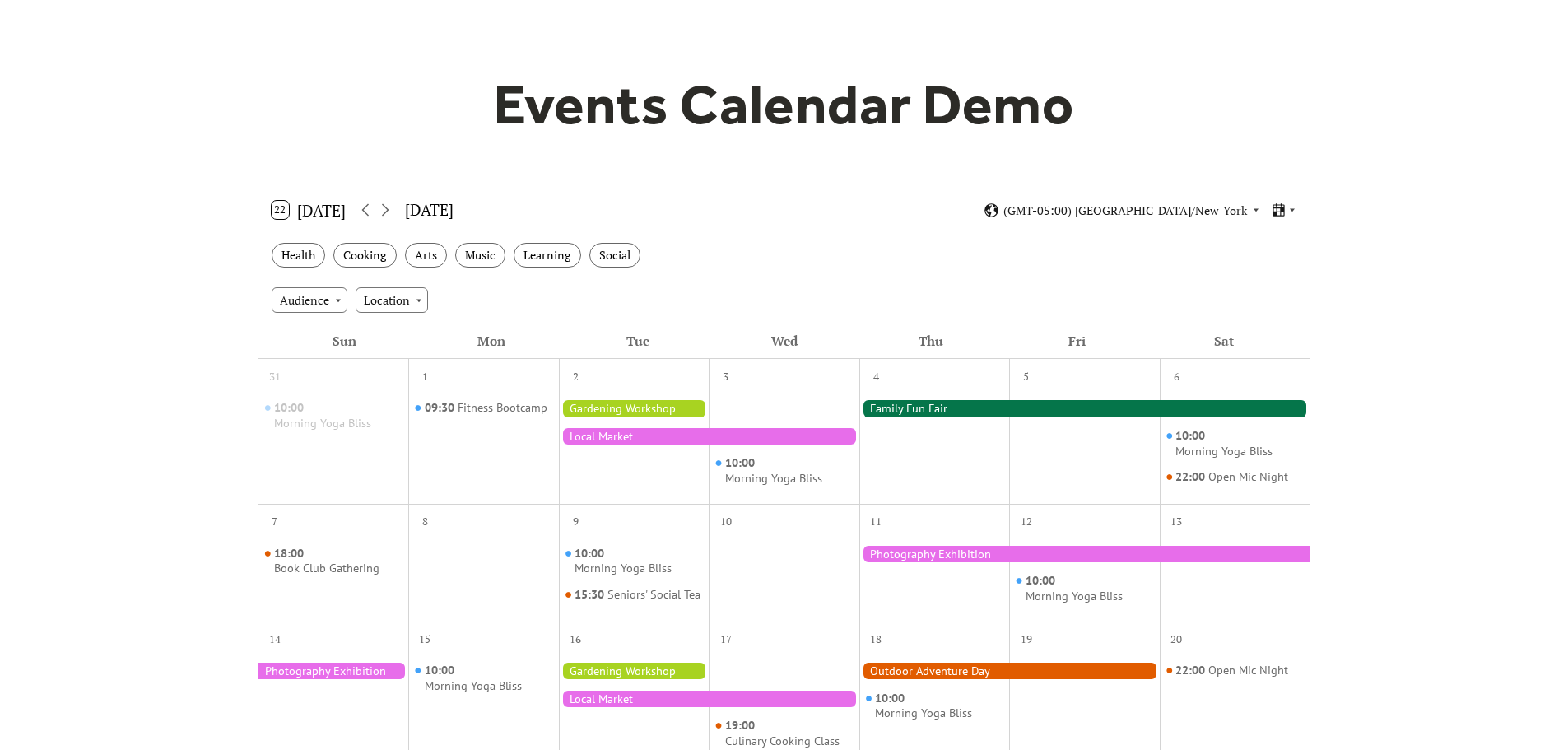
scroll to position [0, 0]
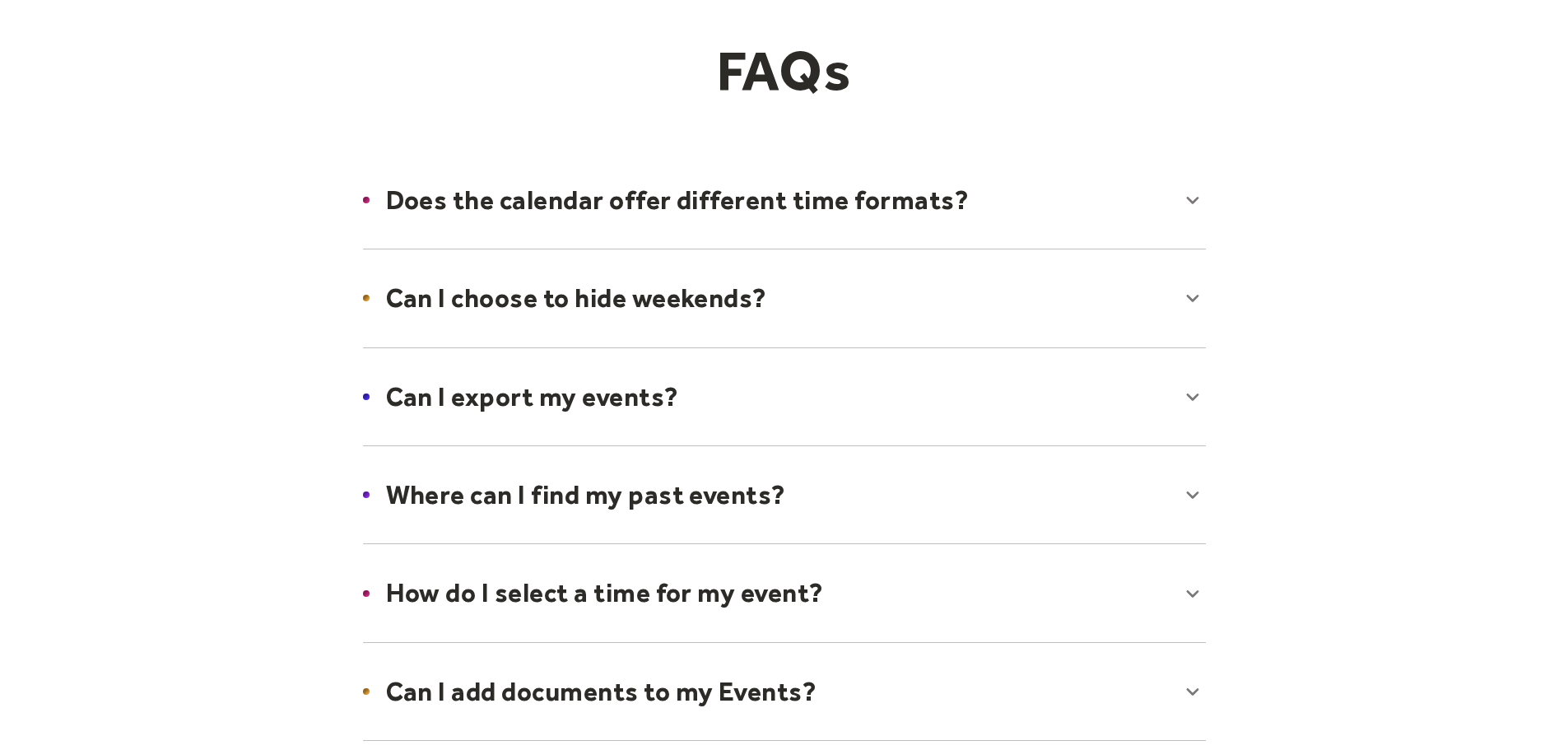
scroll to position [164, 0]
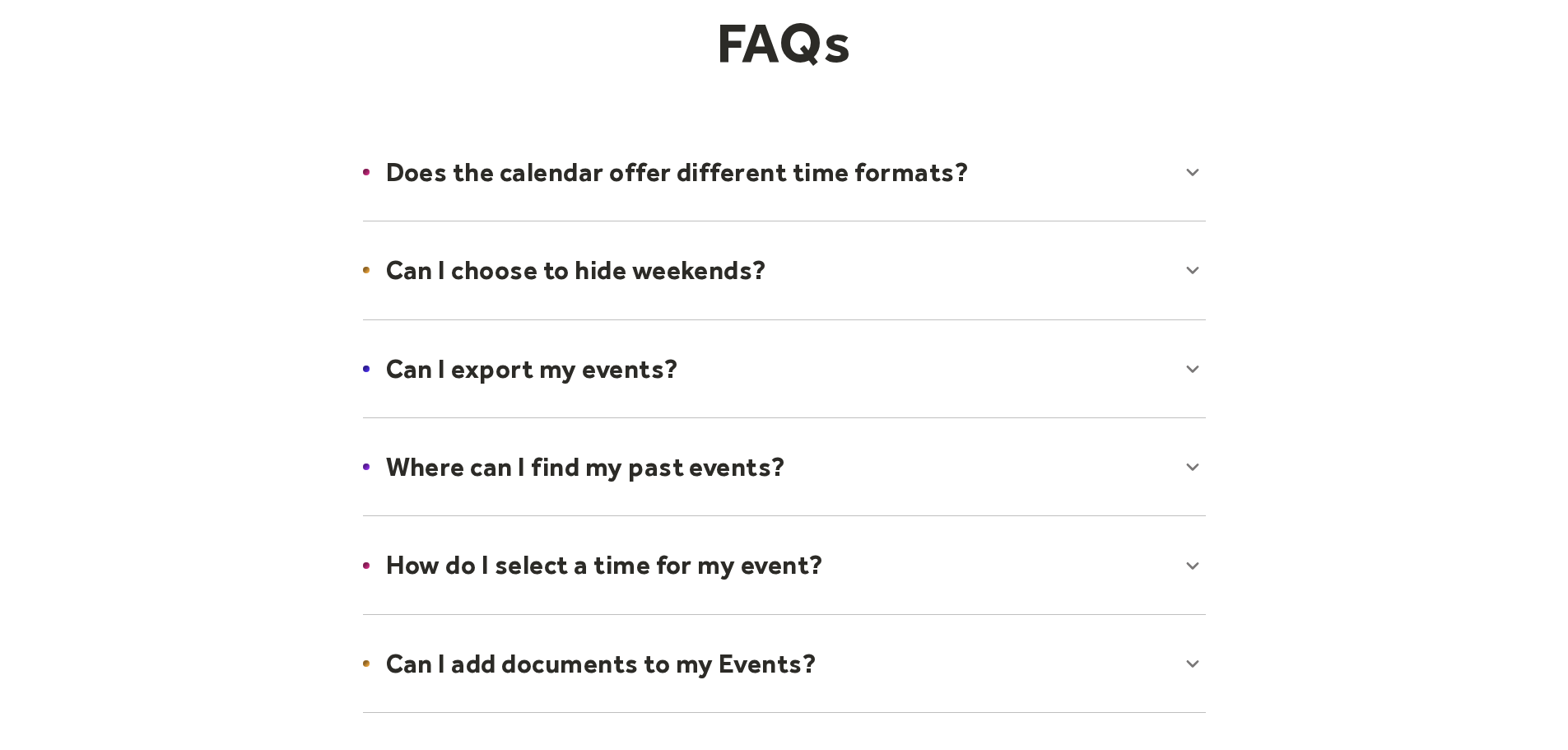
click at [1199, 177] on div at bounding box center [784, 171] width 876 height 101
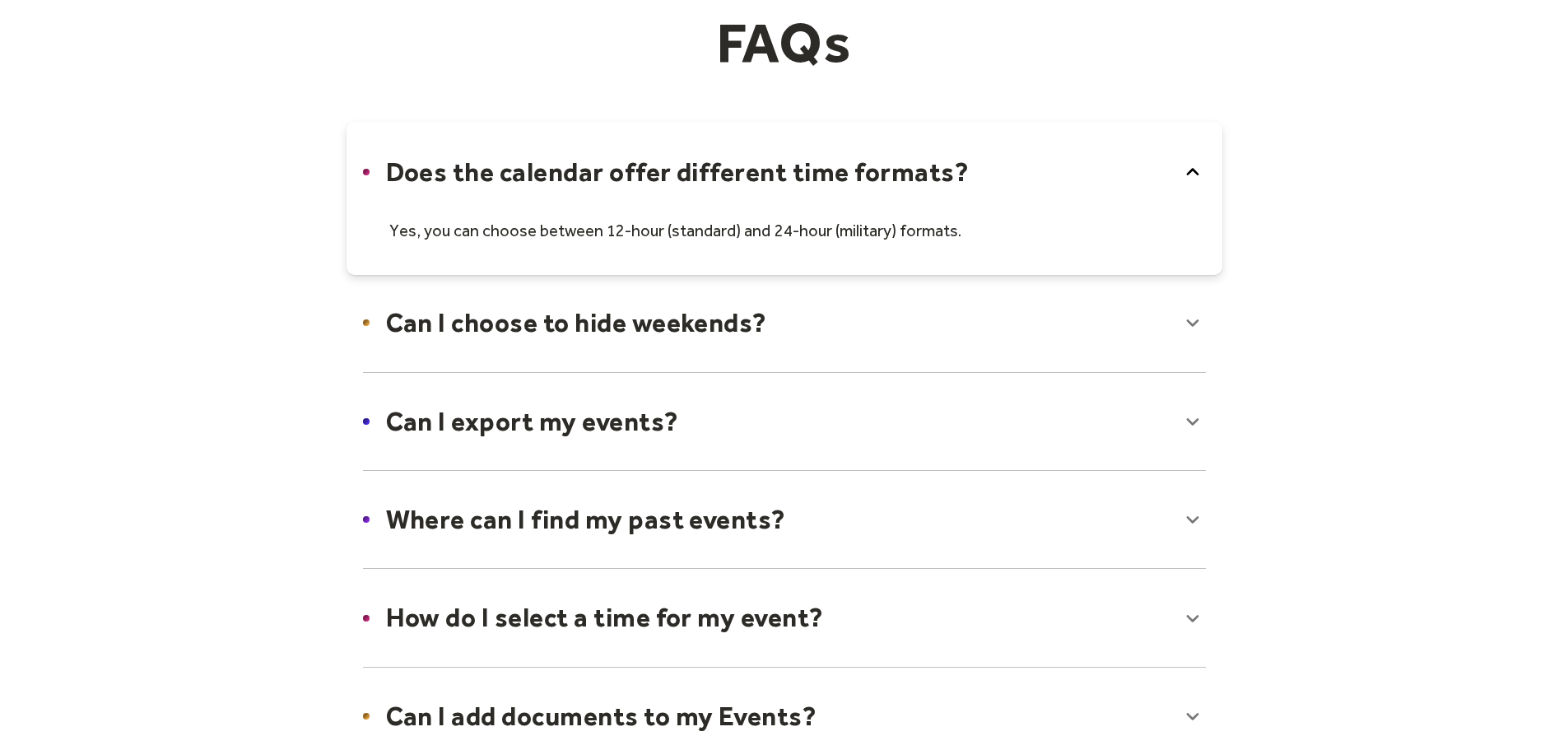
click at [1190, 169] on icon at bounding box center [1193, 172] width 26 height 26
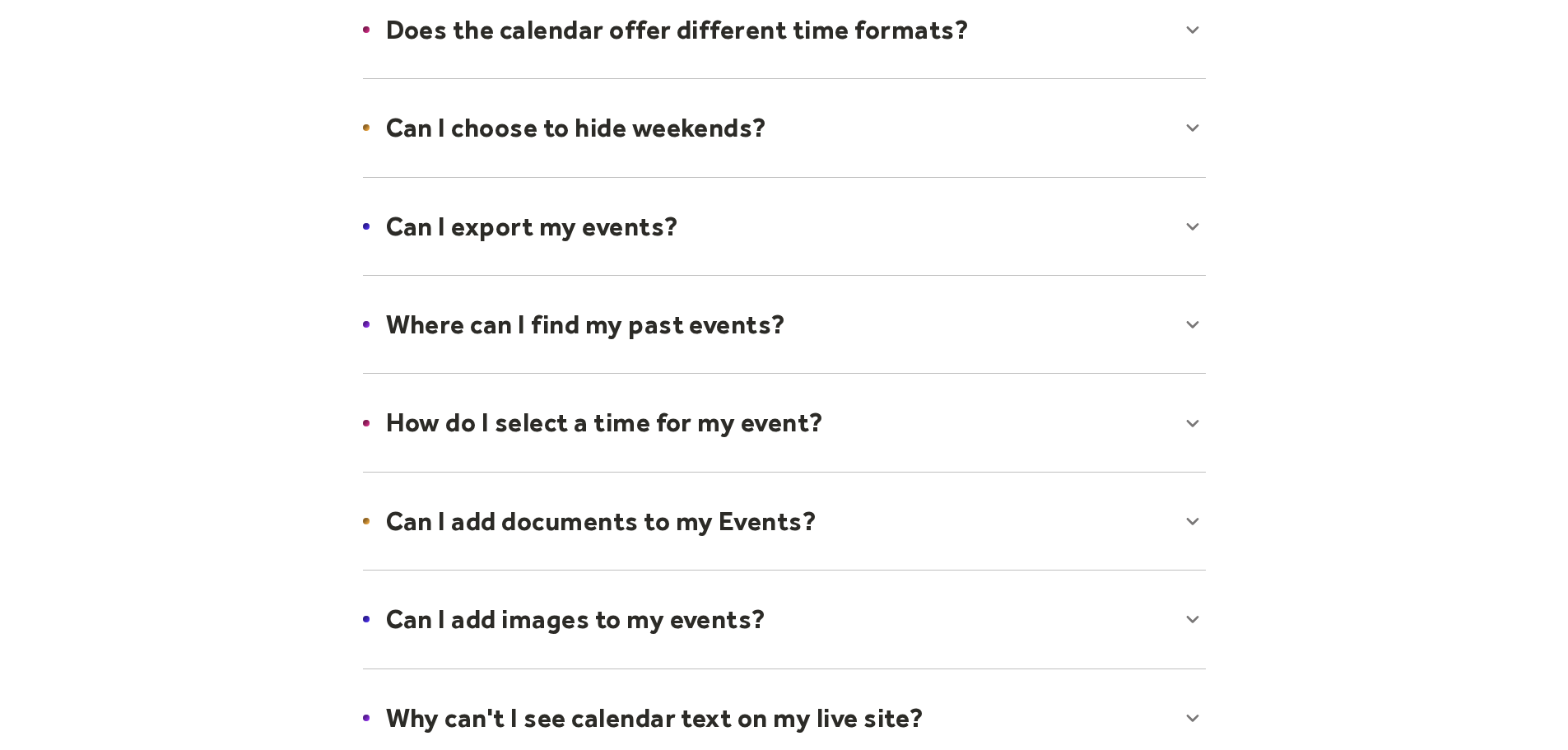
scroll to position [330, 0]
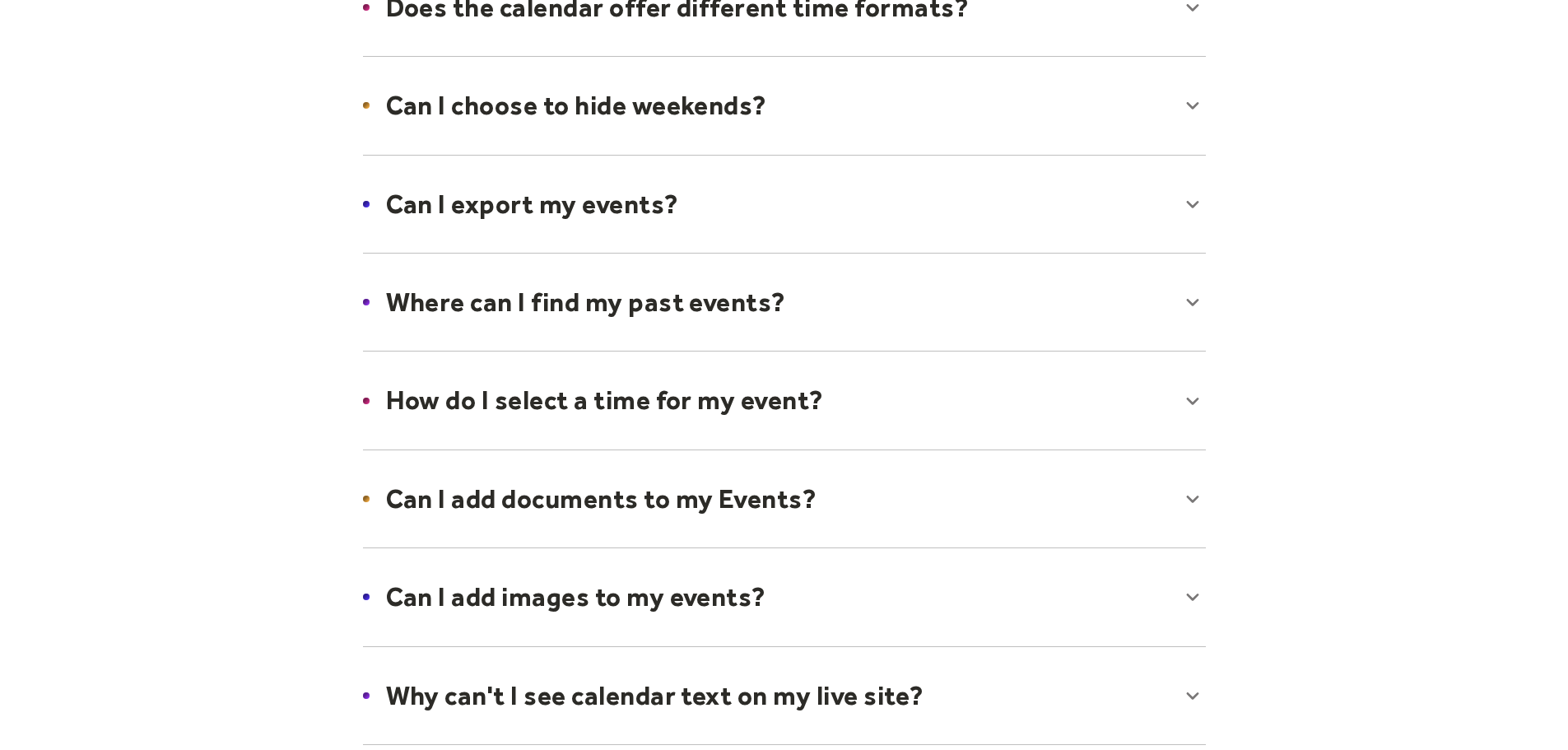
click at [1198, 200] on div at bounding box center [784, 204] width 876 height 101
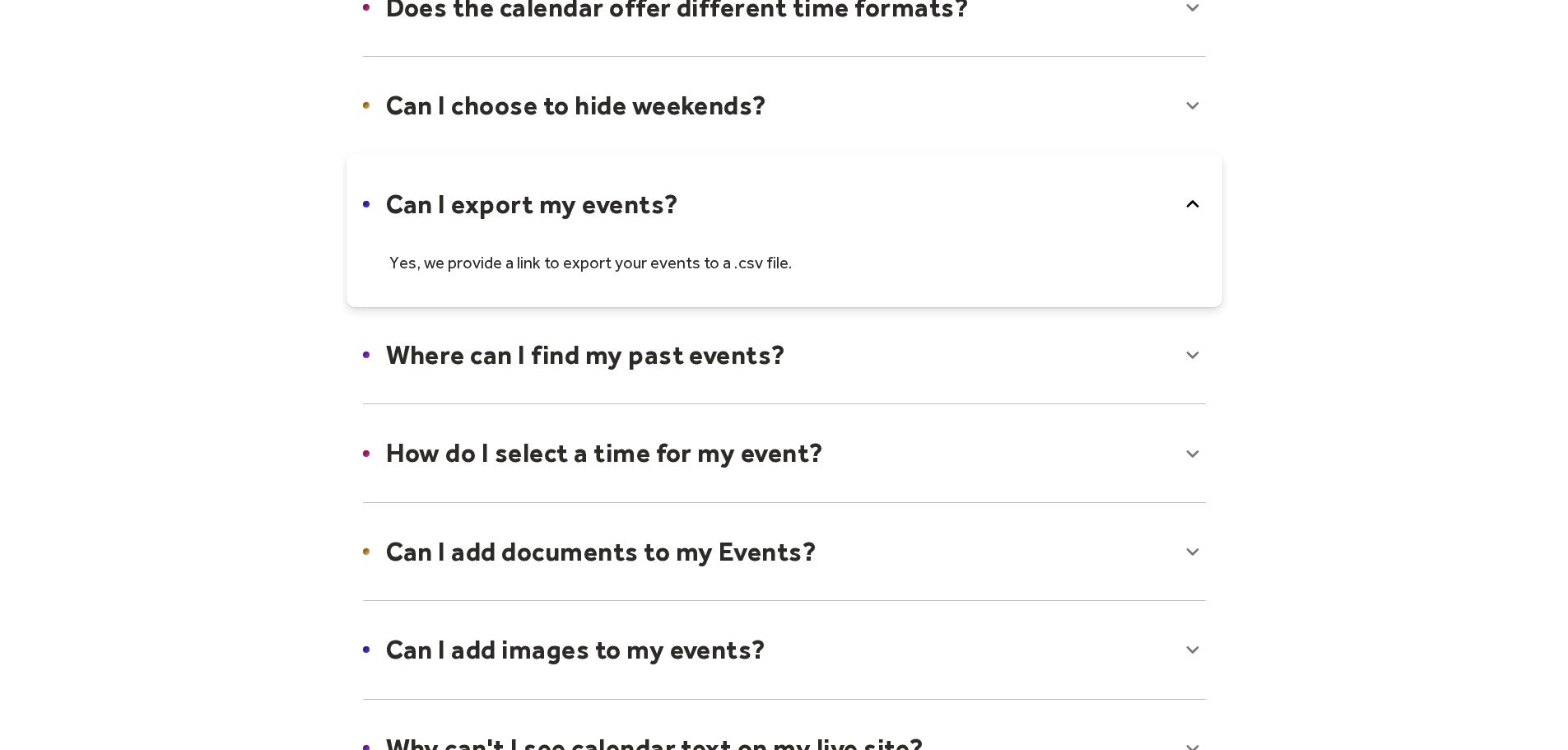
click at [1195, 198] on icon at bounding box center [1193, 204] width 26 height 26
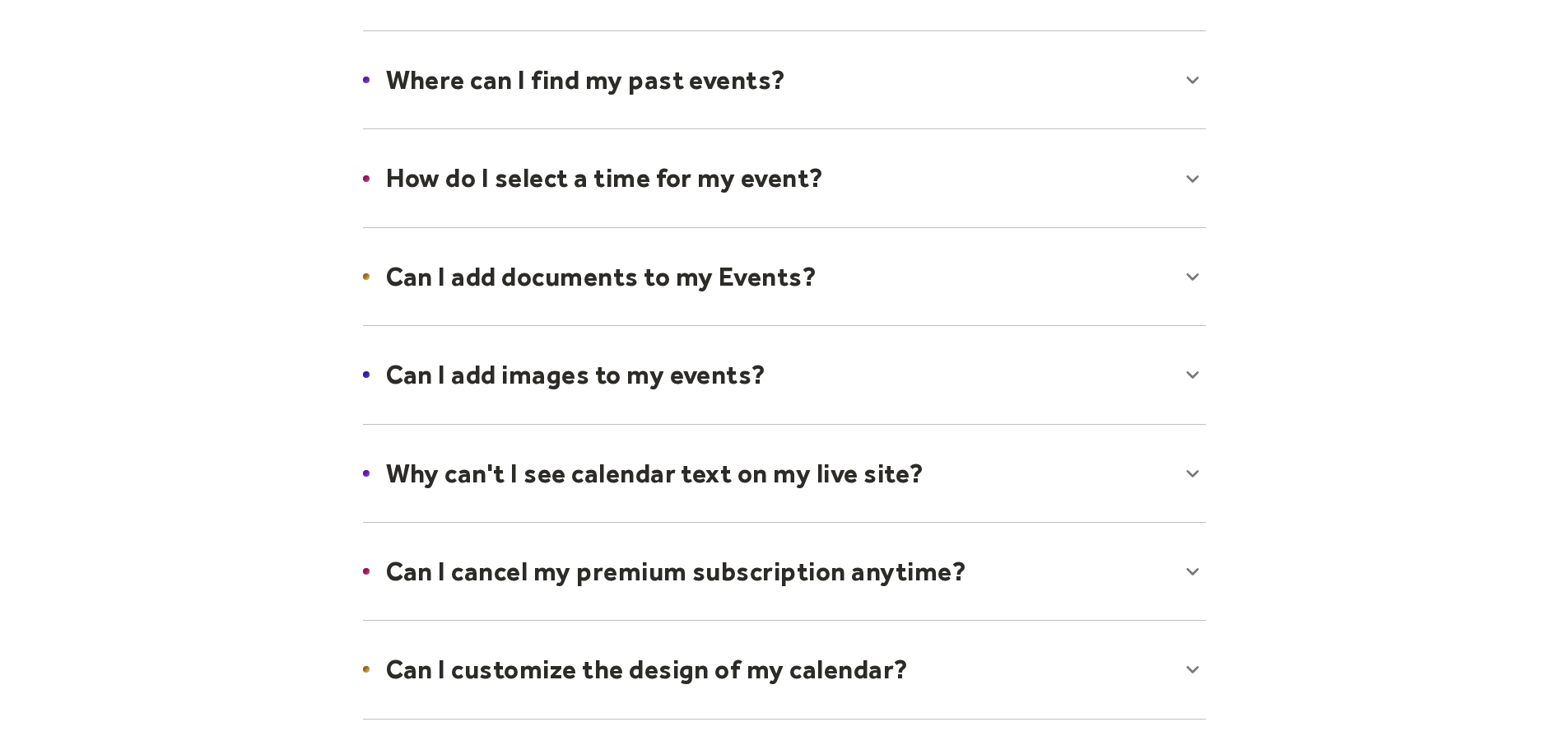
scroll to position [576, 0]
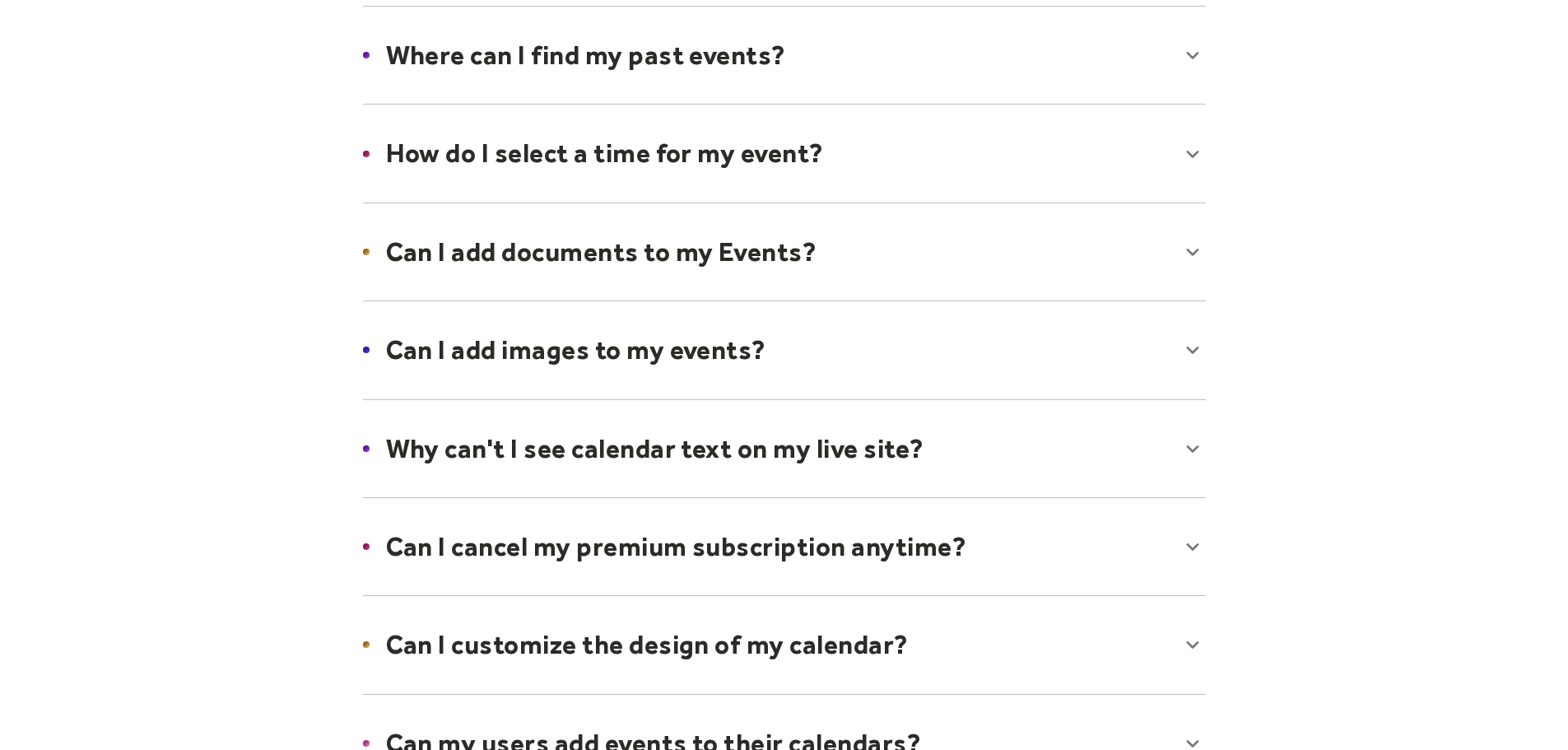
click at [1189, 247] on div at bounding box center [784, 252] width 876 height 101
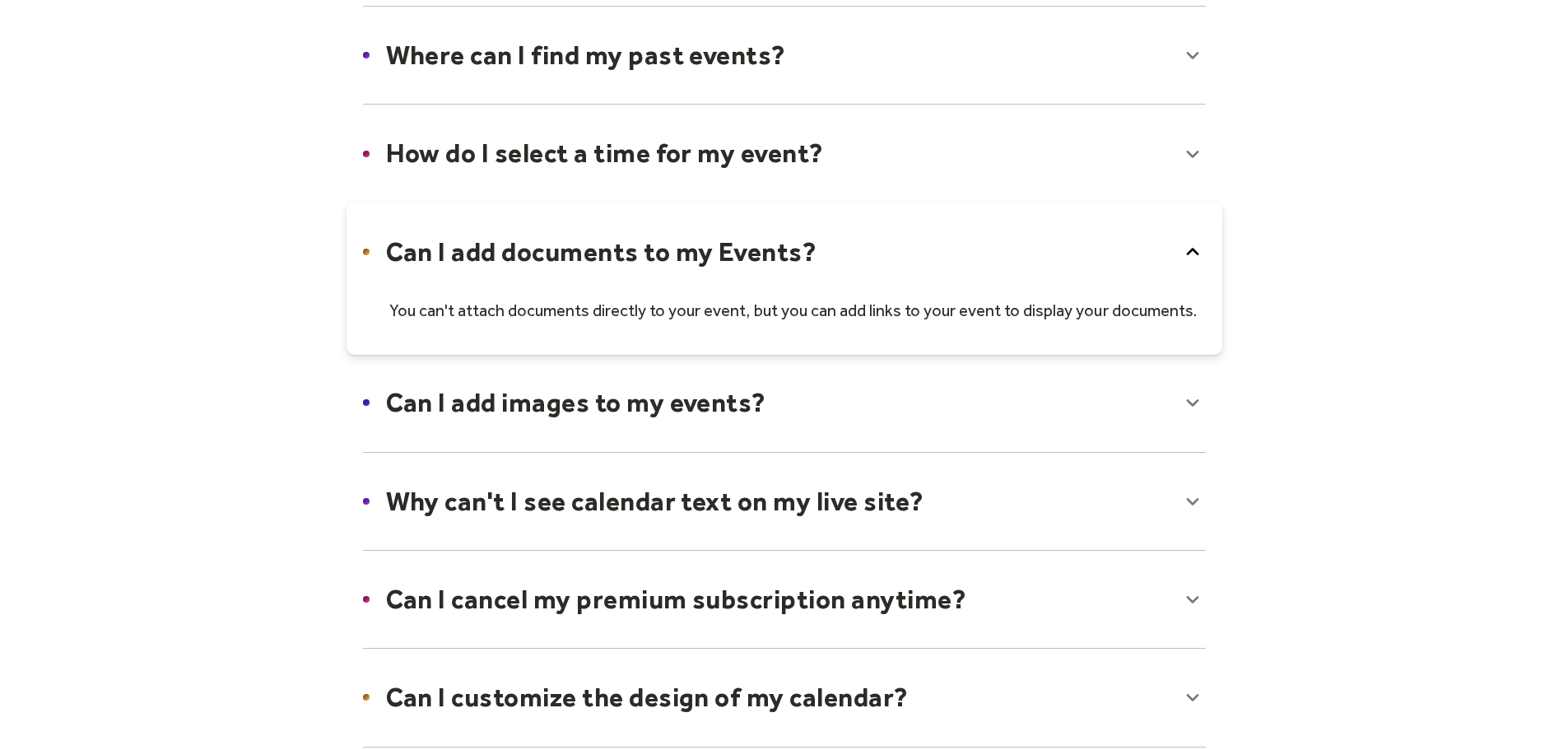
click at [1190, 246] on icon at bounding box center [1193, 252] width 26 height 26
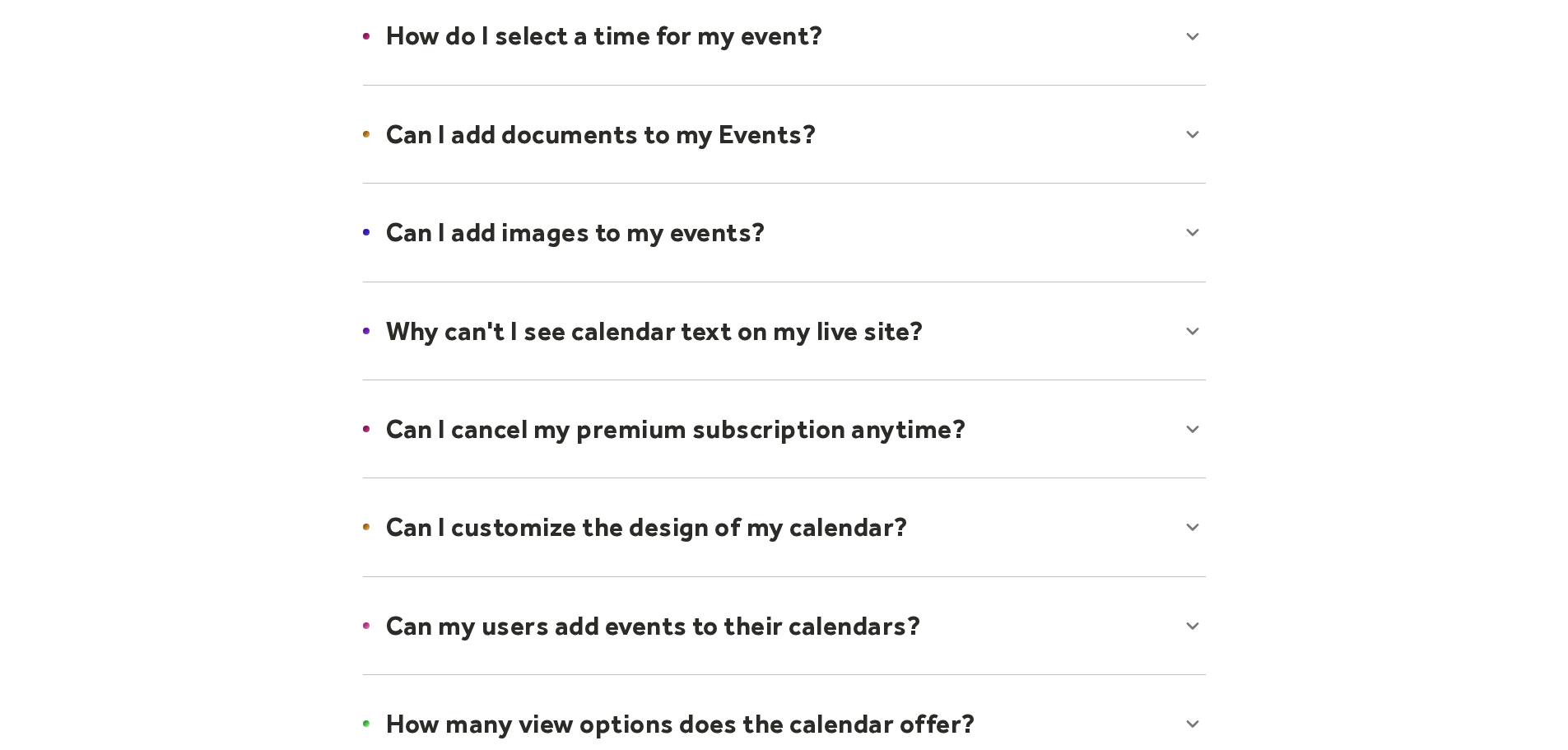
scroll to position [823, 0]
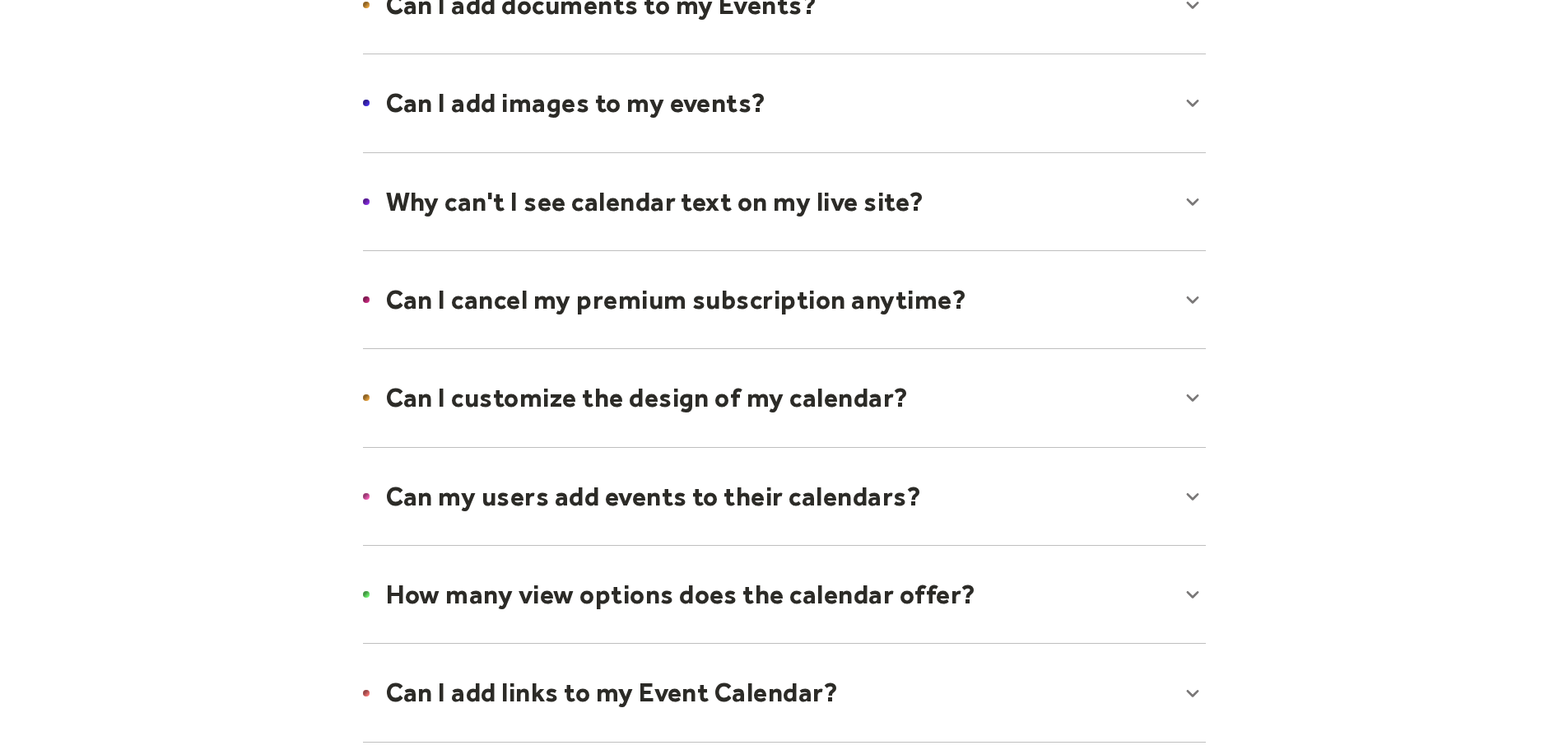
click at [1191, 294] on div at bounding box center [784, 299] width 876 height 101
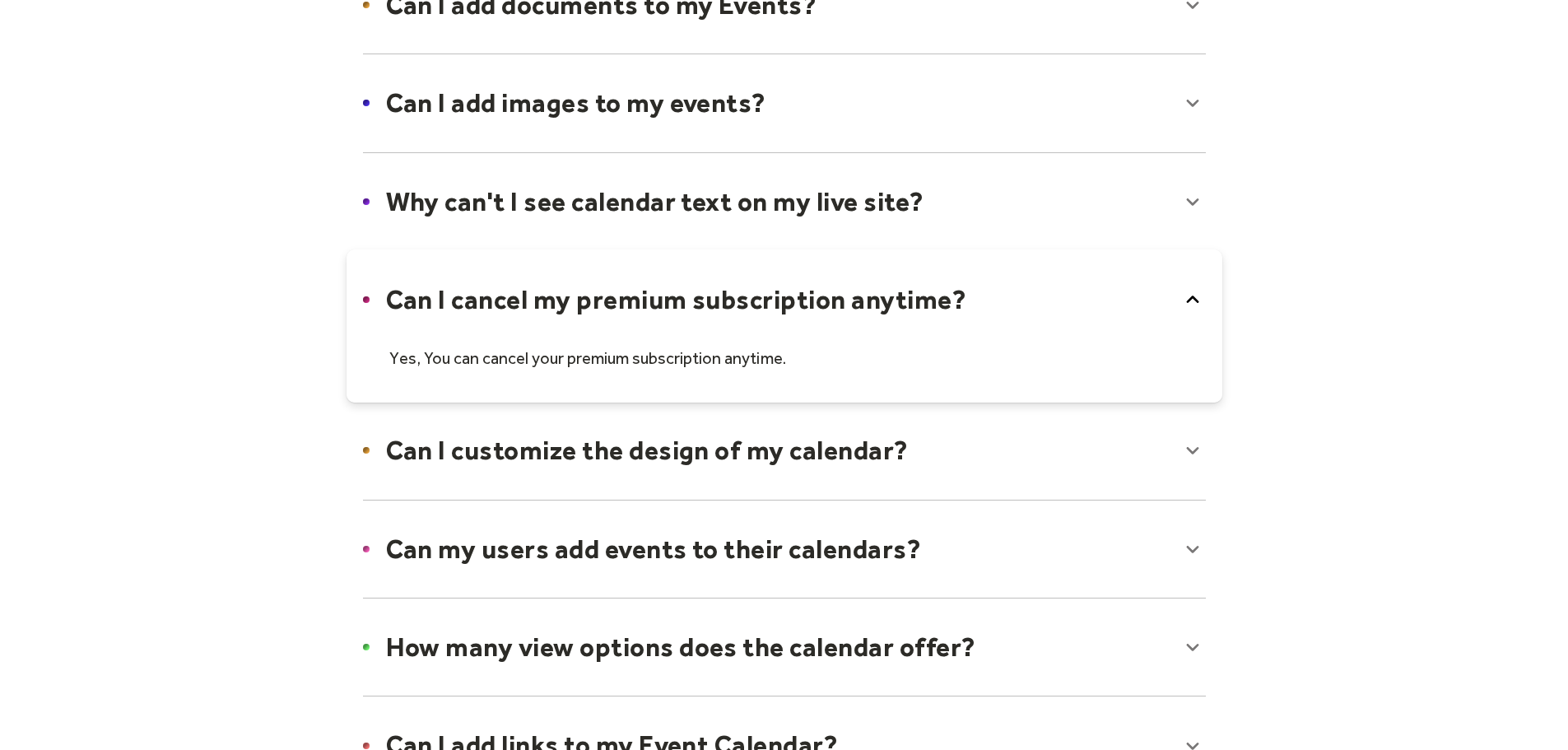
drag, startPoint x: 1198, startPoint y: 292, endPoint x: 1213, endPoint y: 282, distance: 18.0
click at [1197, 292] on icon at bounding box center [1193, 300] width 26 height 26
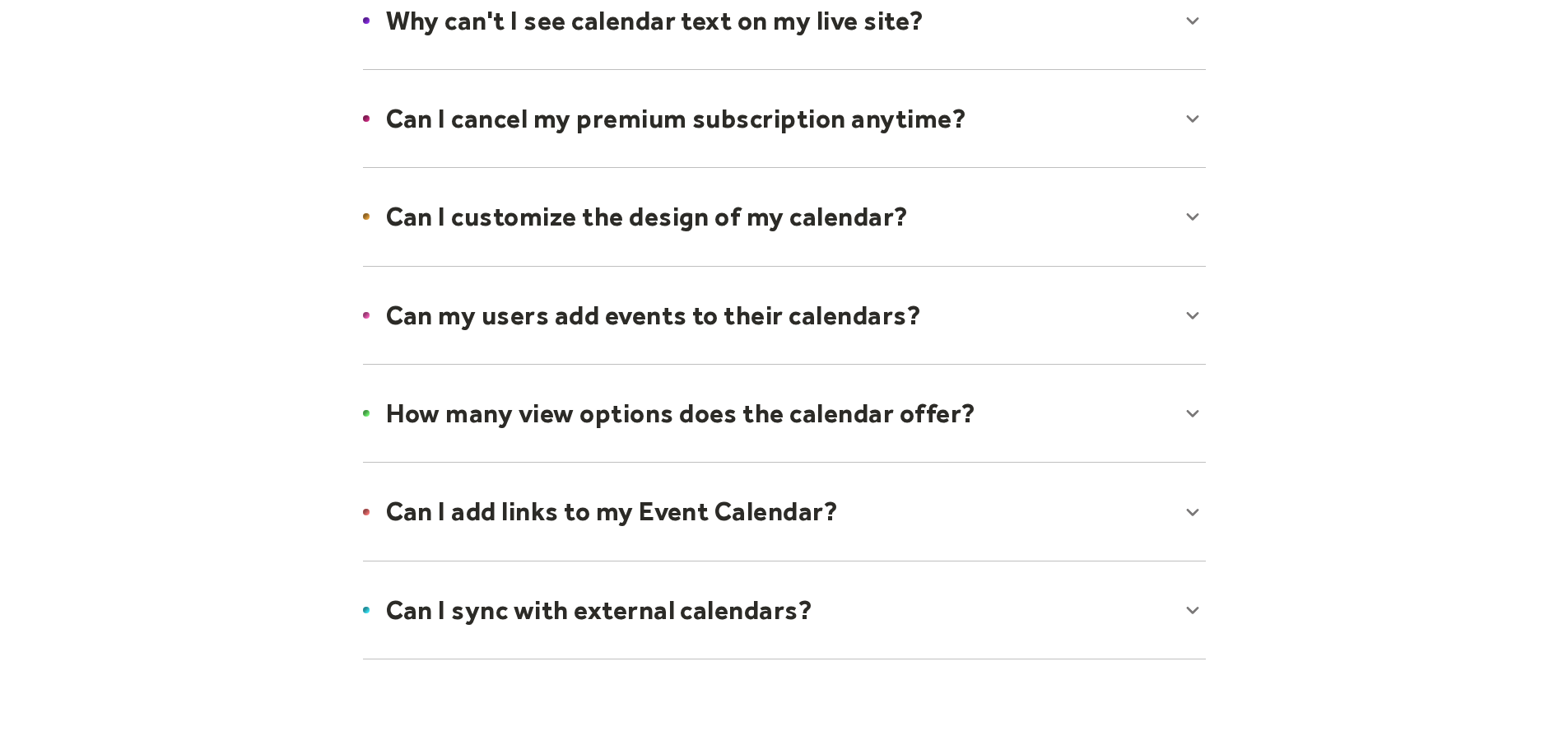
scroll to position [1070, 0]
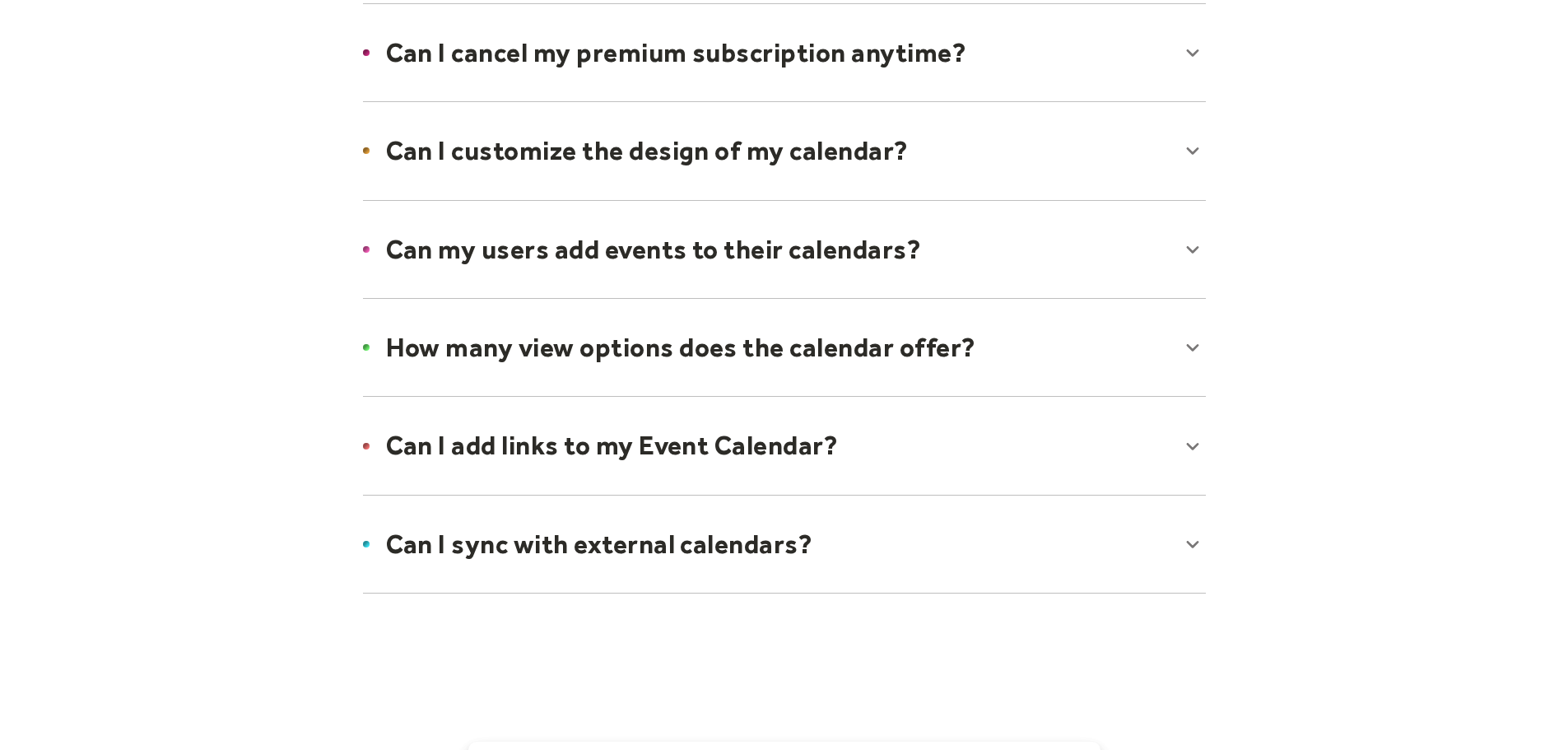
click at [1193, 240] on div at bounding box center [784, 249] width 876 height 101
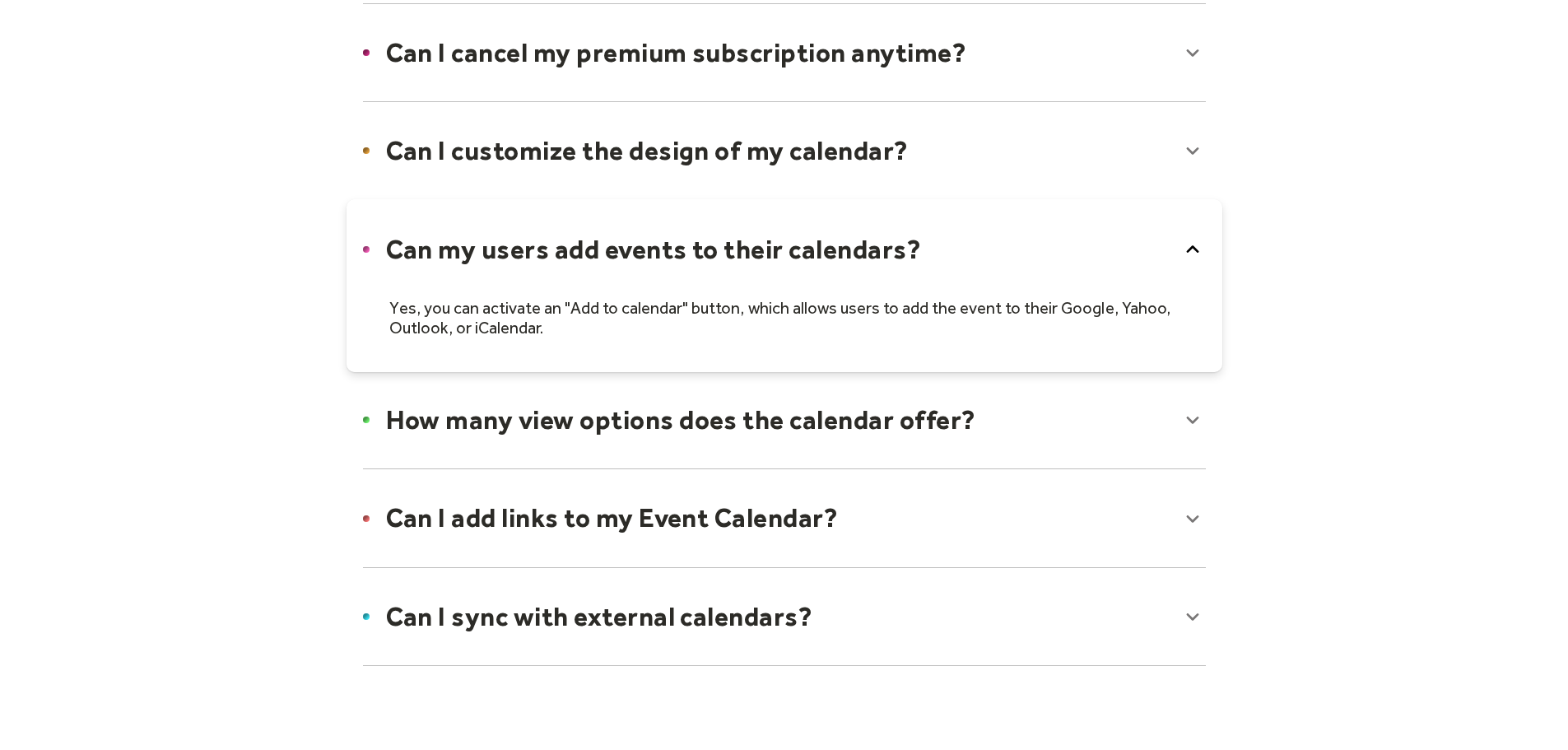
click at [1195, 239] on icon at bounding box center [1193, 249] width 26 height 26
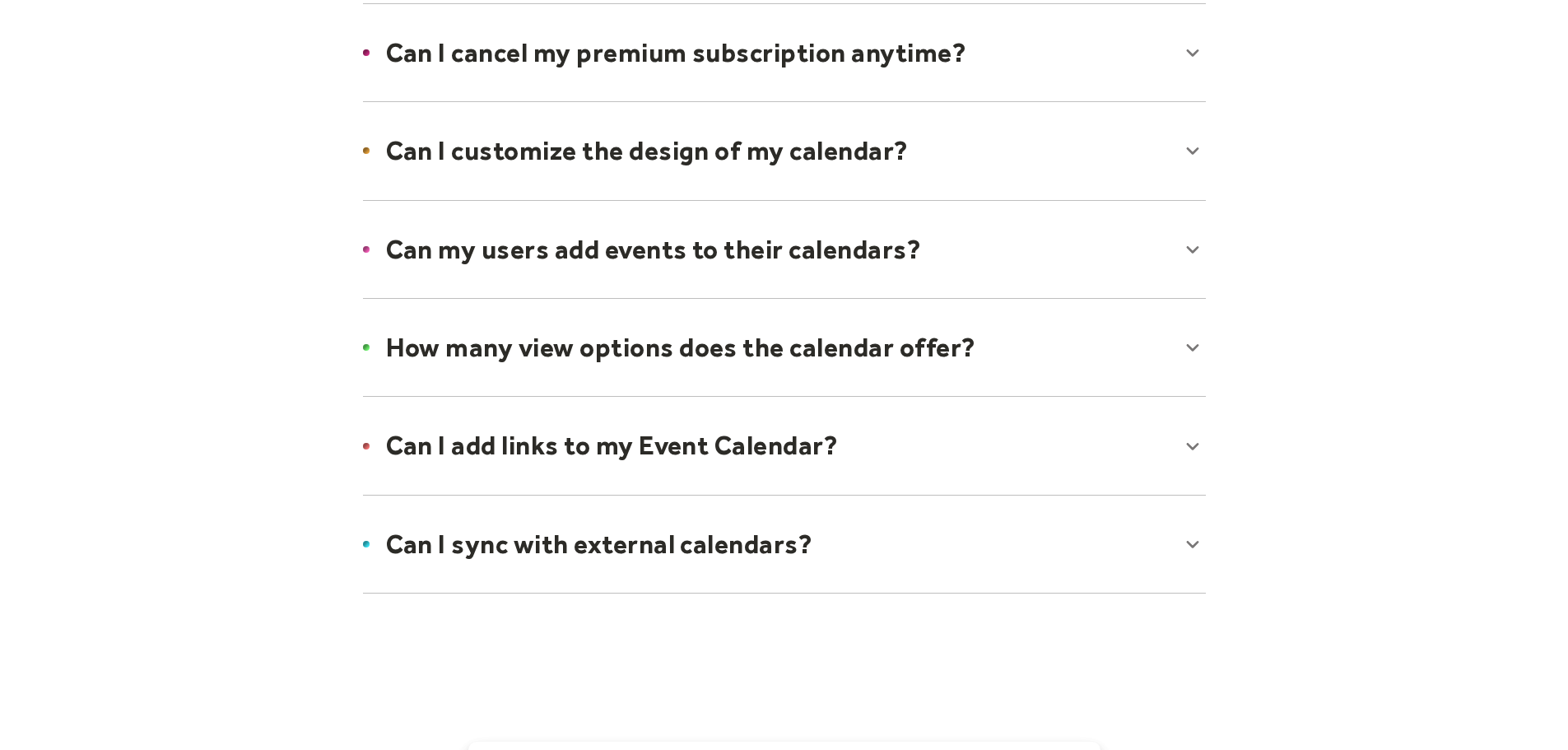
click at [1207, 344] on div at bounding box center [784, 347] width 876 height 101
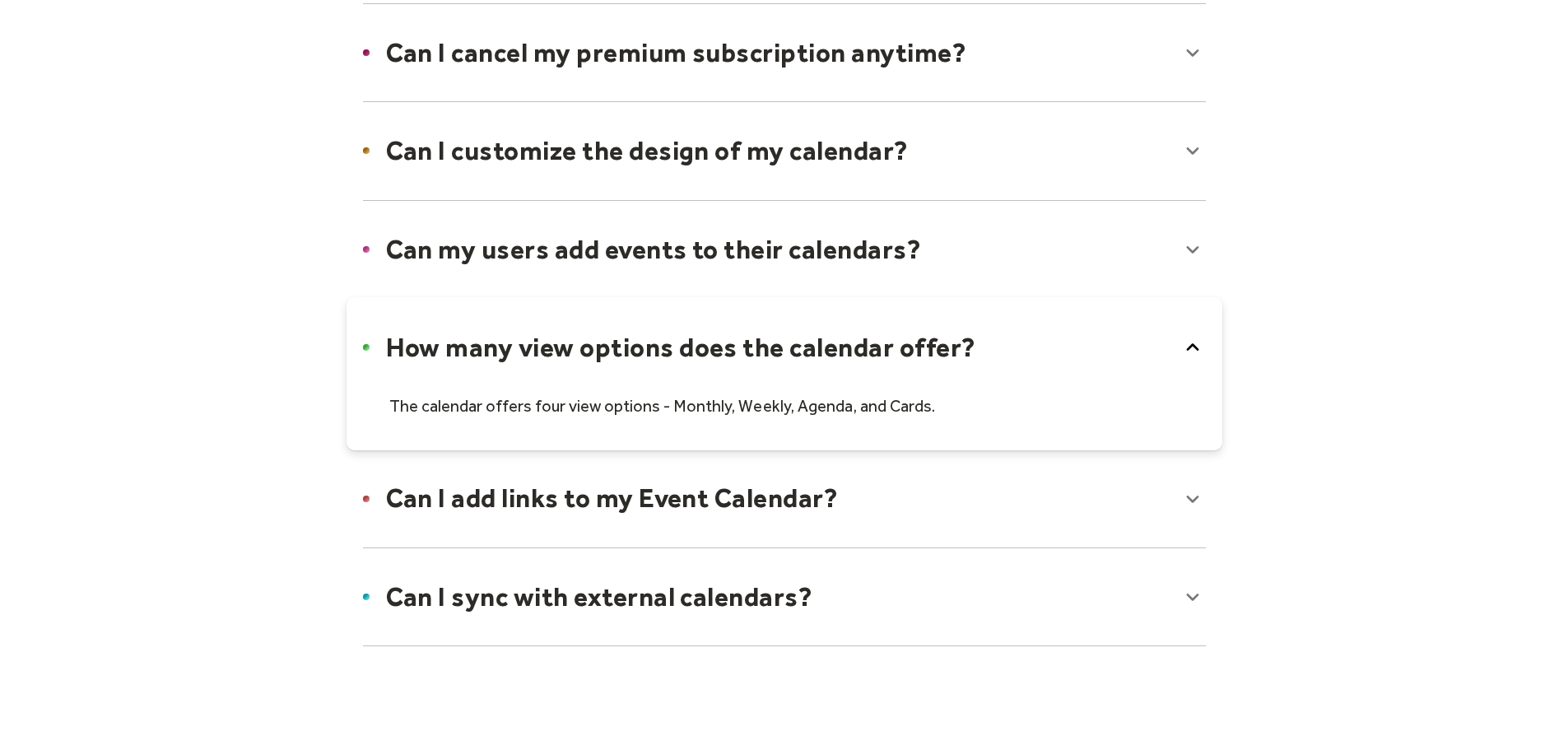
click at [1194, 338] on icon at bounding box center [1193, 347] width 26 height 26
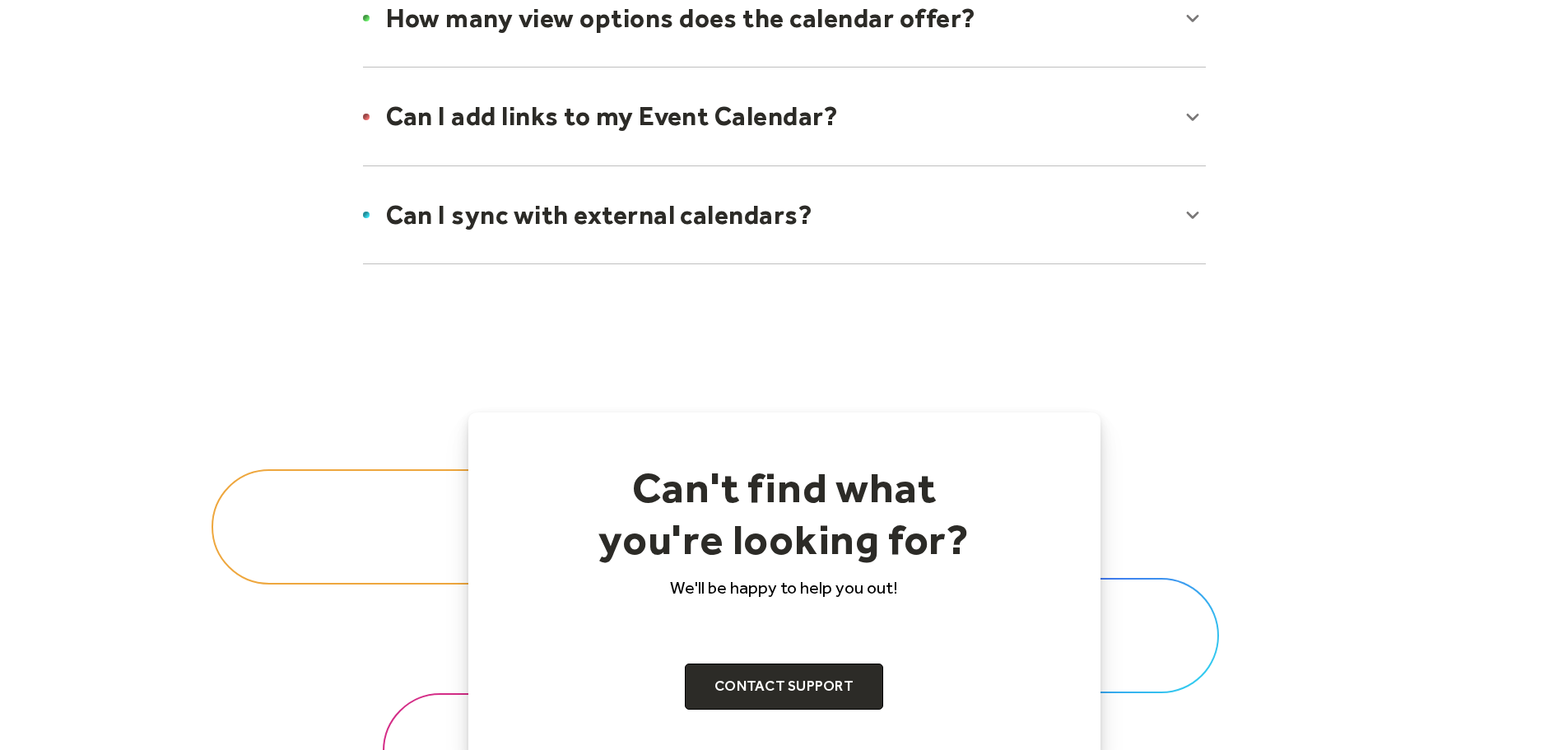
scroll to position [1481, 0]
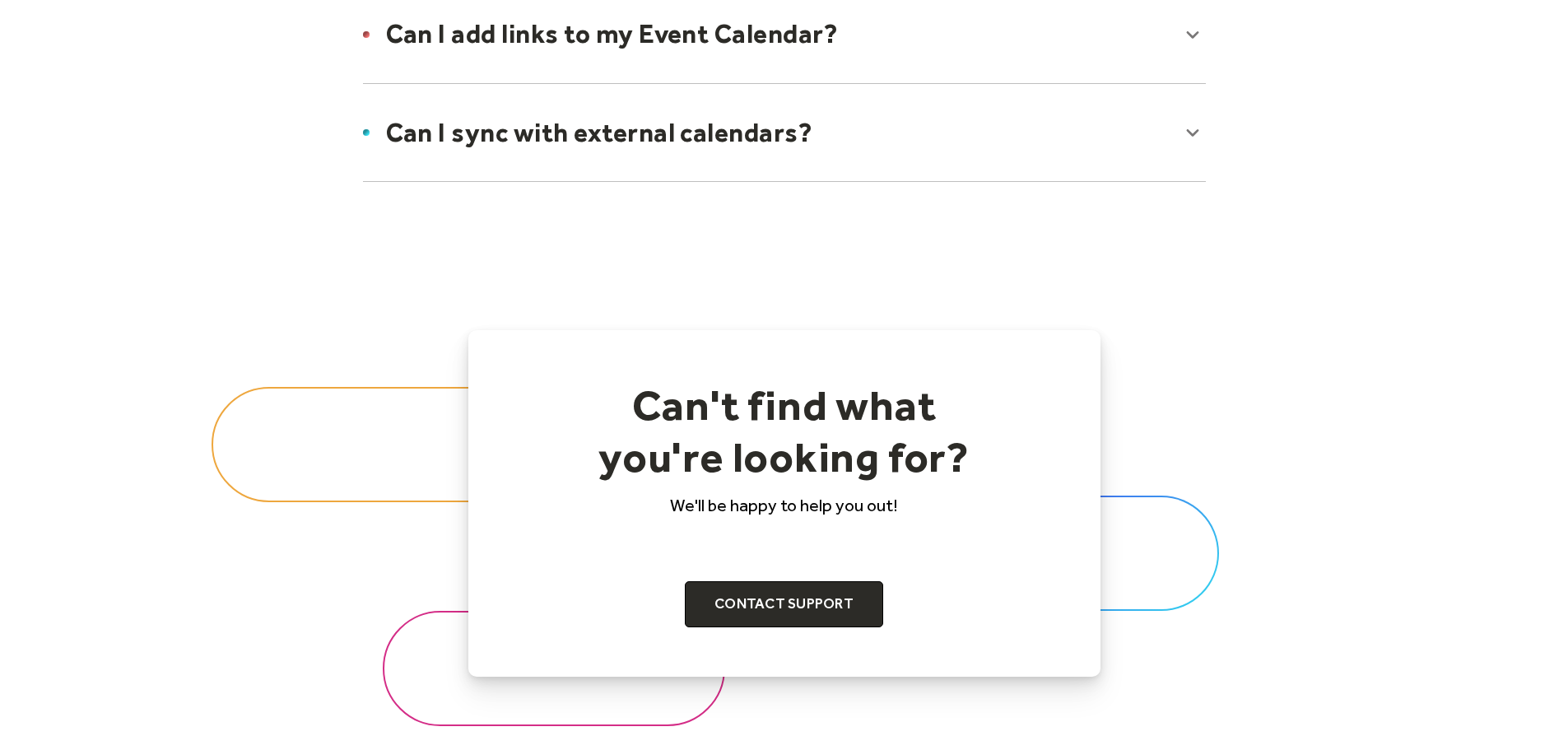
click at [1195, 128] on div at bounding box center [784, 132] width 876 height 101
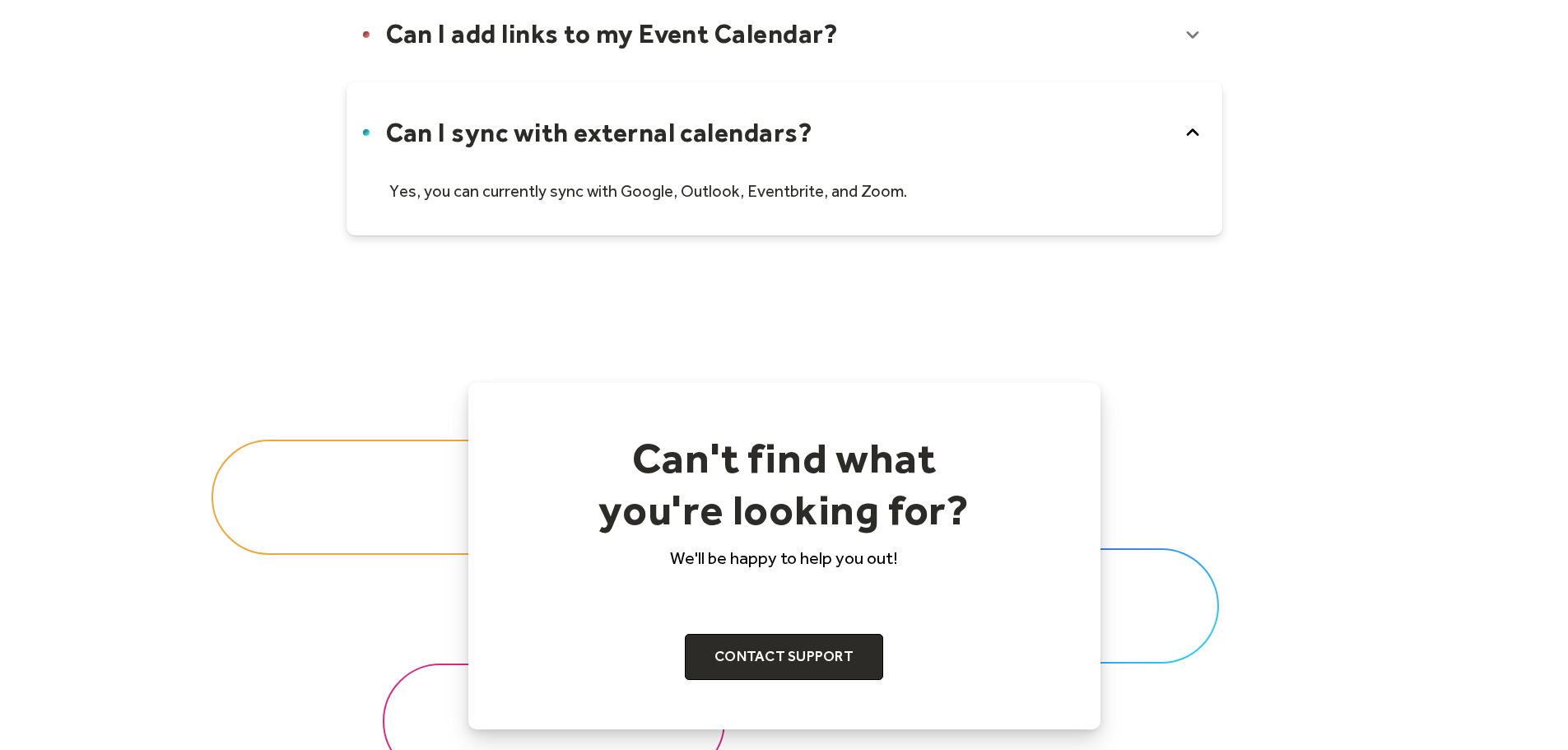
click at [1196, 129] on icon at bounding box center [1193, 132] width 26 height 26
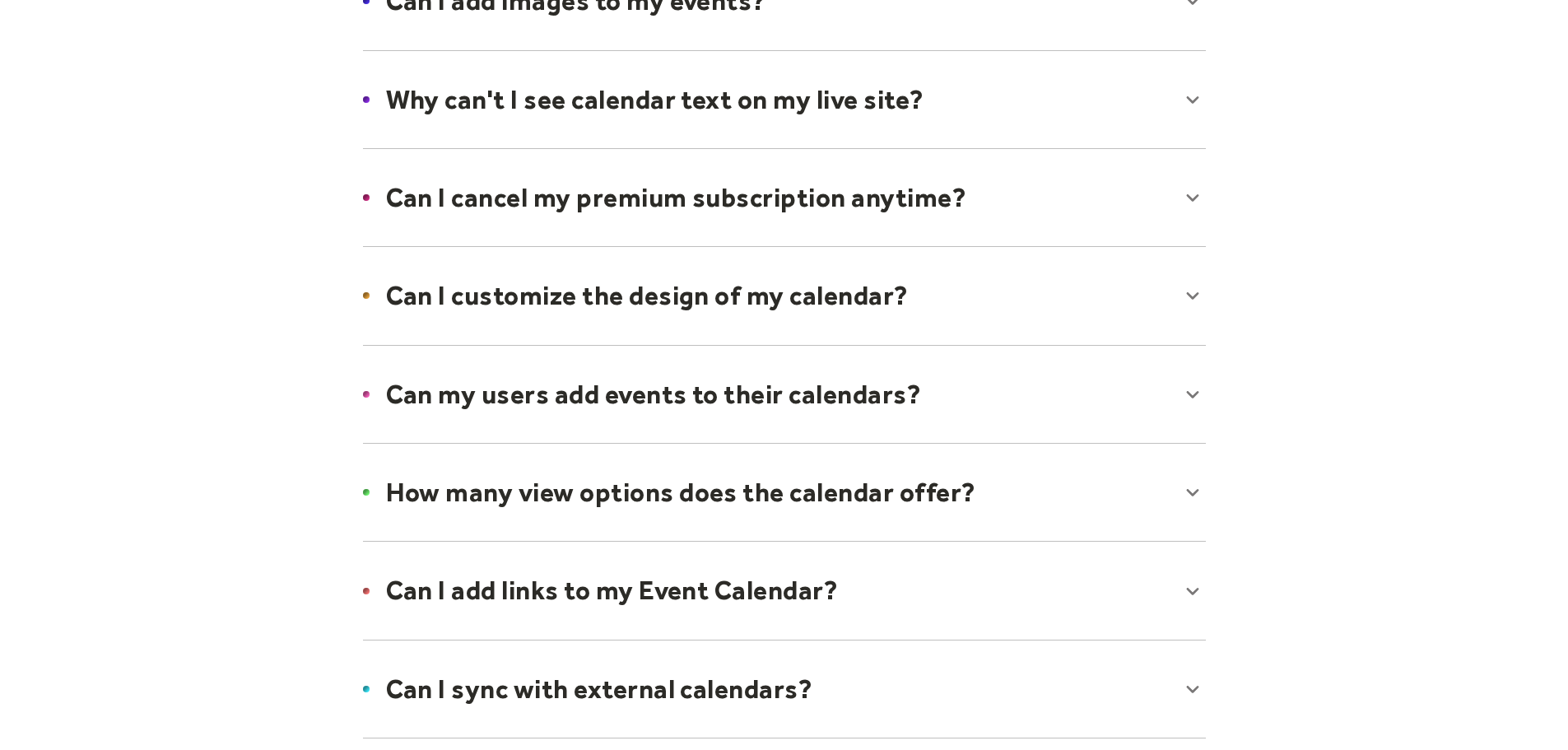
scroll to position [740, 0]
